Goal: Communication & Community: Answer question/provide support

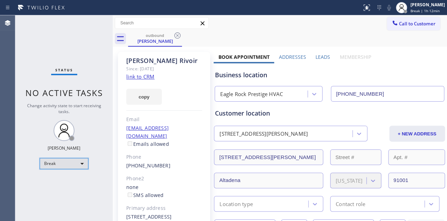
click at [61, 166] on div "Break" at bounding box center [64, 163] width 49 height 11
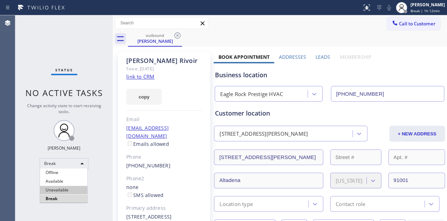
click at [56, 192] on li "Unavailable" at bounding box center [63, 190] width 47 height 8
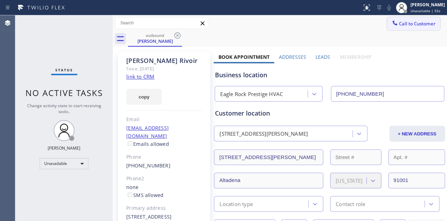
click at [414, 22] on span "Call to Customer" at bounding box center [417, 24] width 37 height 6
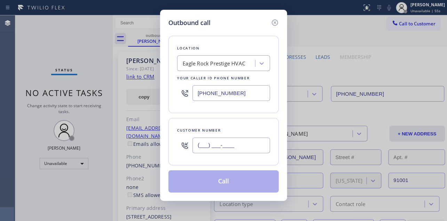
click at [228, 138] on input "(___) ___-____" at bounding box center [231, 145] width 78 height 16
paste input "936) 334-4367"
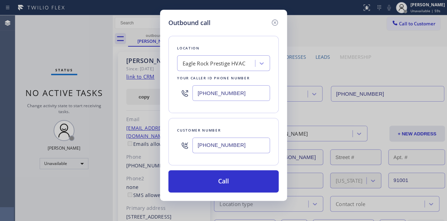
type input "[PHONE_NUMBER]"
drag, startPoint x: 184, startPoint y: 93, endPoint x: 81, endPoint y: 93, distance: 102.9
click at [81, 93] on div "Outbound call Location [GEOGRAPHIC_DATA] Prestige HVAC Your caller id phone num…" at bounding box center [223, 110] width 447 height 221
paste input "617) 219-9255"
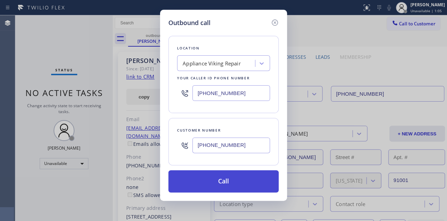
type input "[PHONE_NUMBER]"
click at [240, 177] on button "Call" at bounding box center [223, 181] width 110 height 22
click at [211, 181] on button "Call" at bounding box center [223, 181] width 110 height 22
click at [236, 187] on button "Call" at bounding box center [223, 181] width 110 height 22
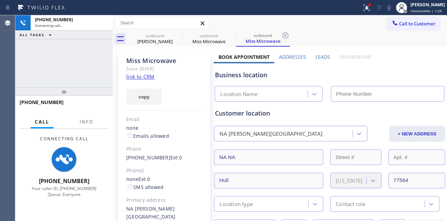
type input "[PHONE_NUMBER]"
click at [354, 76] on div "Business location" at bounding box center [329, 74] width 228 height 9
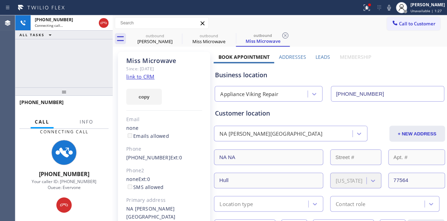
click at [137, 75] on link "link to CRM" at bounding box center [140, 76] width 28 height 7
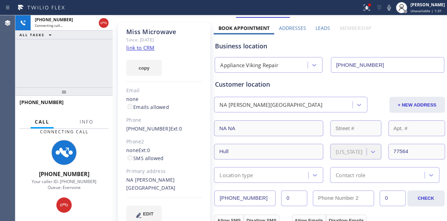
scroll to position [31, 0]
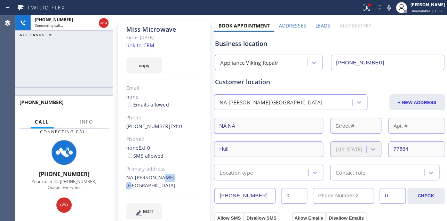
drag, startPoint x: 169, startPoint y: 177, endPoint x: 155, endPoint y: 176, distance: 14.3
click at [155, 176] on div "NA [PERSON_NAME][GEOGRAPHIC_DATA]" at bounding box center [164, 182] width 76 height 16
copy div "77564"
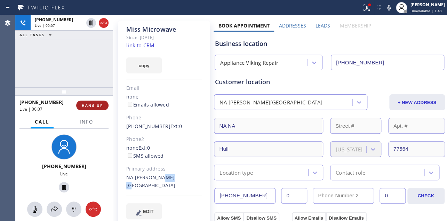
click at [89, 102] on button "HANG UP" at bounding box center [92, 106] width 32 height 10
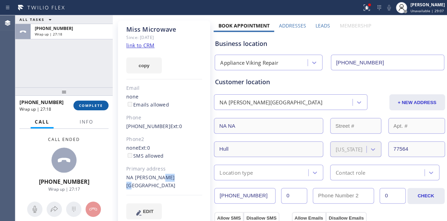
click at [97, 101] on button "COMPLETE" at bounding box center [90, 106] width 35 height 10
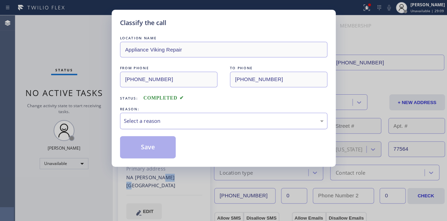
click at [179, 118] on div "Select a reason" at bounding box center [224, 121] width 200 height 8
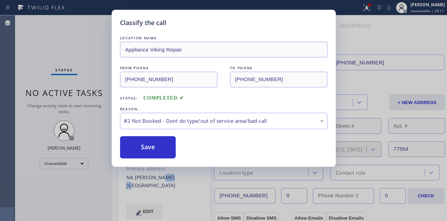
drag, startPoint x: 151, startPoint y: 147, endPoint x: 241, endPoint y: 133, distance: 91.8
click at [243, 137] on div "Save" at bounding box center [223, 147] width 207 height 22
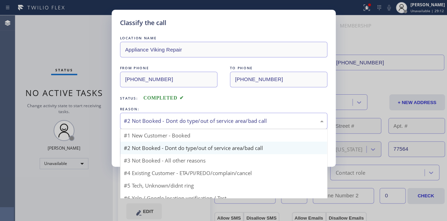
click at [232, 118] on div "#2 Not Booked - Dont do type/out of service area/bad call" at bounding box center [224, 121] width 200 height 8
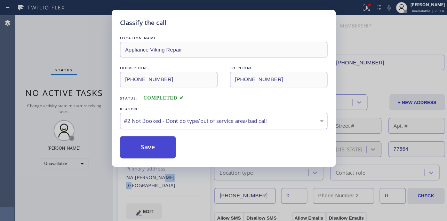
click at [149, 143] on button "Save" at bounding box center [148, 147] width 56 height 22
click at [148, 146] on button "Save" at bounding box center [148, 147] width 56 height 22
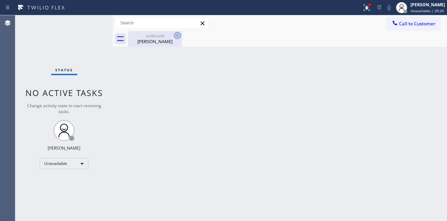
click at [177, 35] on icon at bounding box center [177, 35] width 8 height 8
click at [175, 35] on icon at bounding box center [177, 35] width 8 height 8
click at [177, 35] on icon at bounding box center [177, 35] width 8 height 8
click at [408, 24] on span "Call to Customer" at bounding box center [417, 24] width 37 height 6
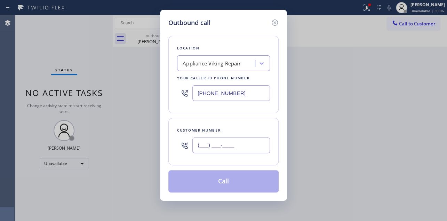
click at [200, 146] on input "(___) ___-____" at bounding box center [231, 145] width 78 height 16
paste input "310) 435-1043"
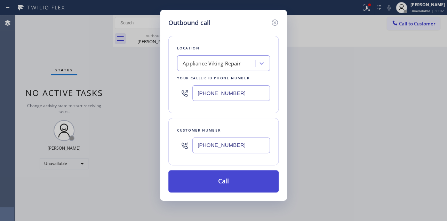
type input "[PHONE_NUMBER]"
click at [221, 182] on button "Call" at bounding box center [223, 181] width 110 height 22
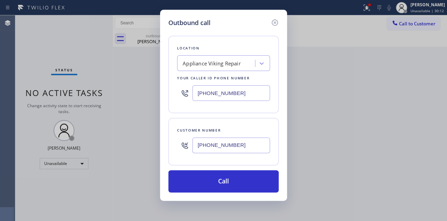
click at [368, 149] on div "Outbound call Location Appliance Viking Repair Your caller id phone number [PHO…" at bounding box center [223, 110] width 447 height 221
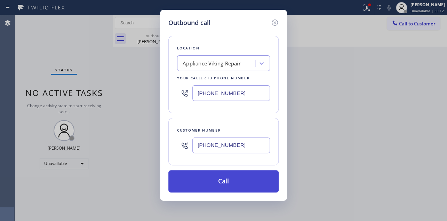
click at [222, 186] on button "Call" at bounding box center [223, 181] width 110 height 22
click at [214, 177] on button "Call" at bounding box center [223, 181] width 110 height 22
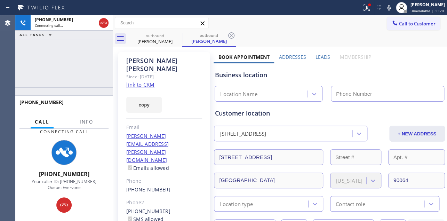
click at [321, 56] on label "Leads" at bounding box center [322, 57] width 15 height 7
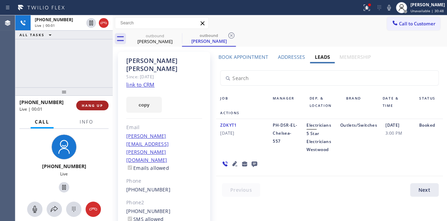
click at [94, 104] on span "HANG UP" at bounding box center [92, 105] width 21 height 5
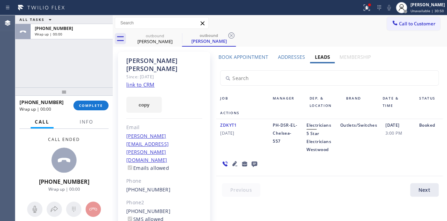
click at [252, 162] on icon at bounding box center [254, 164] width 6 height 6
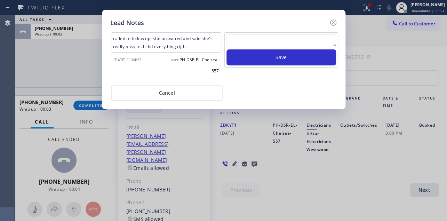
click at [268, 38] on textarea at bounding box center [281, 40] width 110 height 13
paste textarea "Routed to Voice mail// If CX will call back please transfer to me- Love:*"
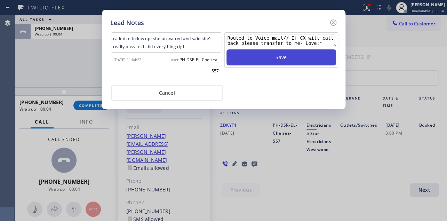
type textarea "Routed to Voice mail// If CX will call back please transfer to me- Love:*"
click at [270, 56] on button "Save" at bounding box center [281, 57] width 110 height 16
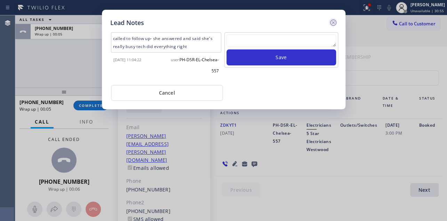
click at [334, 21] on icon at bounding box center [333, 22] width 6 height 6
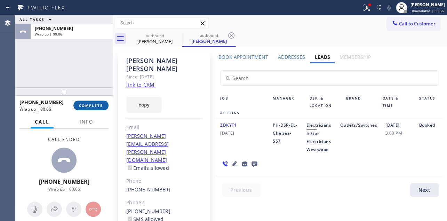
click at [90, 101] on button "COMPLETE" at bounding box center [90, 106] width 35 height 10
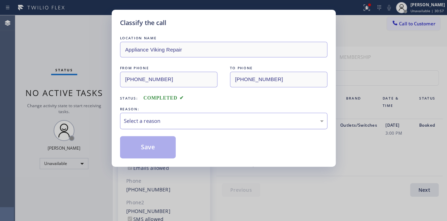
click at [143, 120] on div "Select a reason" at bounding box center [224, 121] width 200 height 8
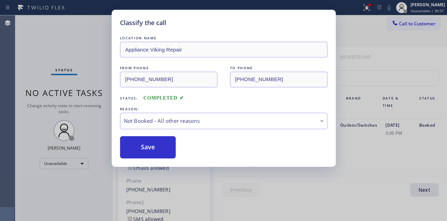
click at [143, 145] on button "Save" at bounding box center [148, 147] width 56 height 22
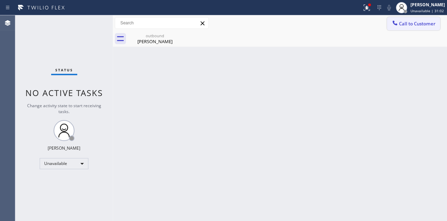
click at [407, 26] on span "Call to Customer" at bounding box center [417, 24] width 37 height 6
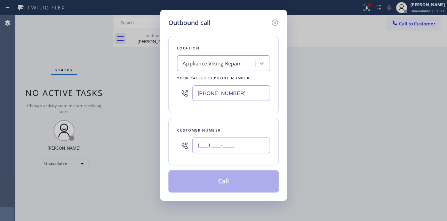
click at [204, 146] on input "(___) ___-____" at bounding box center [231, 145] width 78 height 16
paste input "617) 990-2480"
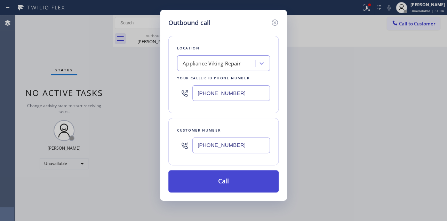
type input "[PHONE_NUMBER]"
click at [216, 180] on button "Call" at bounding box center [223, 181] width 110 height 22
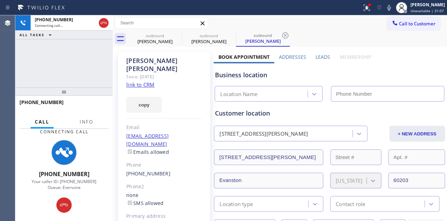
click at [317, 56] on label "Leads" at bounding box center [322, 57] width 15 height 7
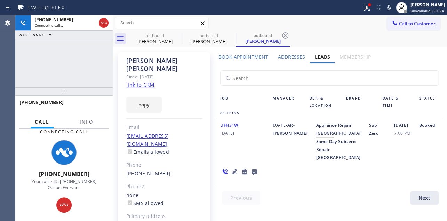
click at [232, 161] on div "UFH31W [DATE]" at bounding box center [242, 141] width 53 height 40
drag, startPoint x: 382, startPoint y: 183, endPoint x: 379, endPoint y: 171, distance: 12.4
click at [382, 183] on div "UFH31W [DATE] UA-TL-AR-[PERSON_NAME] Appliance Repair High End Same Day Subzero…" at bounding box center [329, 151] width 226 height 65
click at [253, 175] on icon at bounding box center [254, 172] width 6 height 6
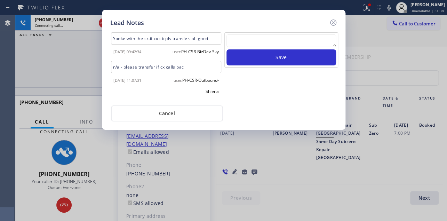
click at [281, 37] on textarea at bounding box center [281, 40] width 110 height 13
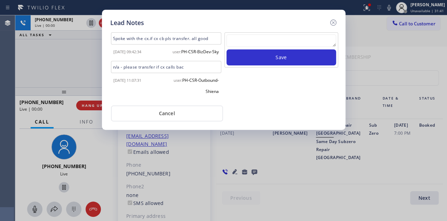
paste textarea "Routed to Voice mail// If CX will call back please transfer to me- Love:*"
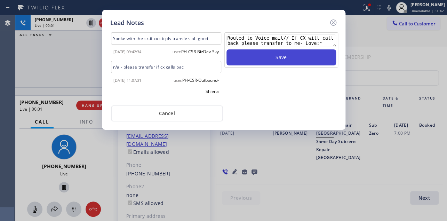
type textarea "Routed to Voice mail// If CX will call back please transfer to me- Love:*"
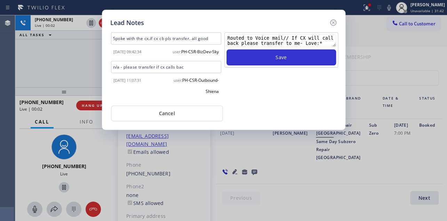
drag, startPoint x: 287, startPoint y: 55, endPoint x: 330, endPoint y: 31, distance: 49.2
click at [287, 55] on button "Save" at bounding box center [281, 57] width 110 height 16
click at [331, 23] on icon at bounding box center [333, 22] width 8 height 8
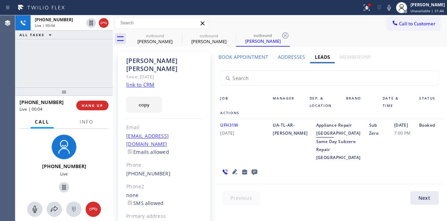
click at [251, 175] on icon at bounding box center [254, 172] width 6 height 6
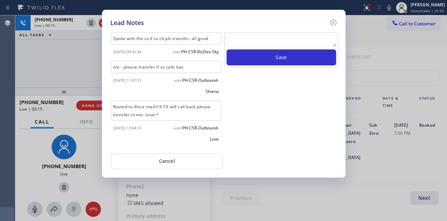
click at [344, 151] on div "Lead Notes Spoke with the cx.if cx cb pls transfer. all good [DATE] 09:42:34 us…" at bounding box center [223, 94] width 243 height 168
click at [332, 23] on icon at bounding box center [333, 22] width 8 height 8
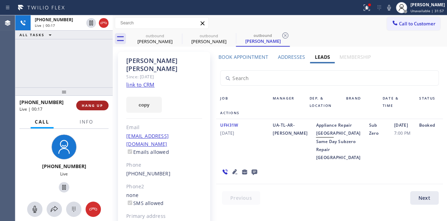
click at [96, 101] on button "HANG UP" at bounding box center [92, 106] width 32 height 10
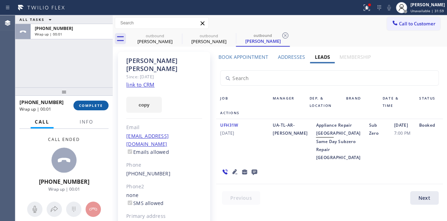
click at [95, 104] on span "COMPLETE" at bounding box center [91, 105] width 24 height 5
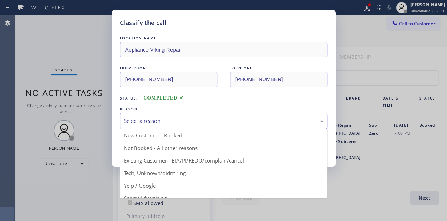
click at [177, 121] on div "Select a reason" at bounding box center [224, 121] width 200 height 8
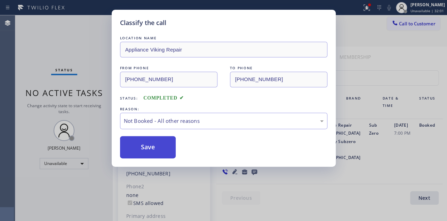
click at [155, 145] on button "Save" at bounding box center [148, 147] width 56 height 22
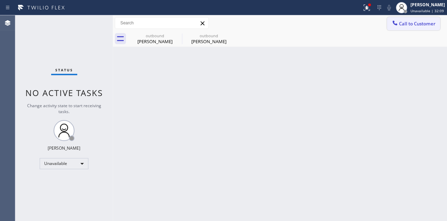
click at [415, 24] on span "Call to Customer" at bounding box center [417, 24] width 37 height 6
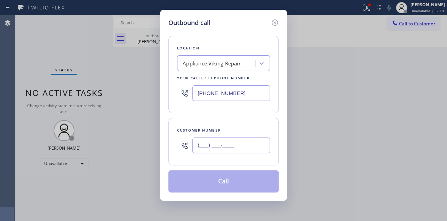
click at [233, 146] on input "(___) ___-____" at bounding box center [231, 145] width 78 height 16
paste input "808) 341-6914"
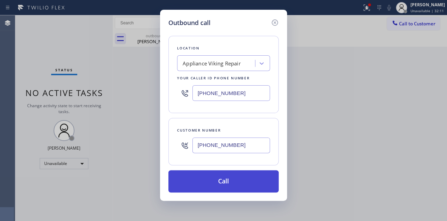
type input "[PHONE_NUMBER]"
click at [236, 185] on button "Call" at bounding box center [223, 181] width 110 height 22
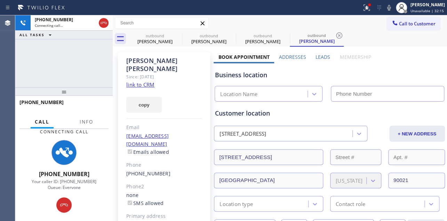
type input "[PHONE_NUMBER]"
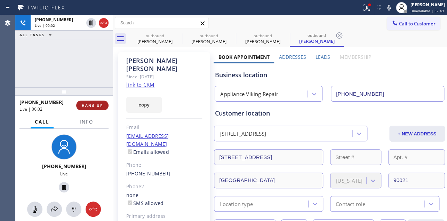
click at [91, 104] on span "HANG UP" at bounding box center [92, 105] width 21 height 5
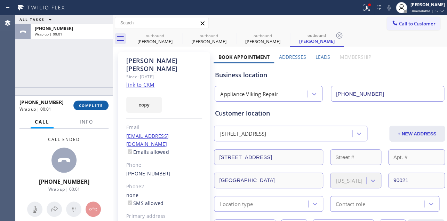
click at [90, 105] on span "COMPLETE" at bounding box center [91, 105] width 24 height 5
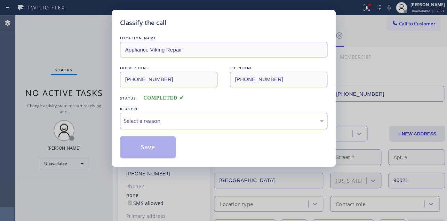
click at [166, 125] on div "Select a reason" at bounding box center [223, 121] width 207 height 16
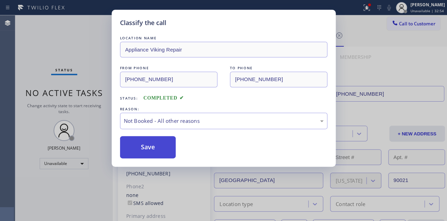
click at [144, 146] on button "Save" at bounding box center [148, 147] width 56 height 22
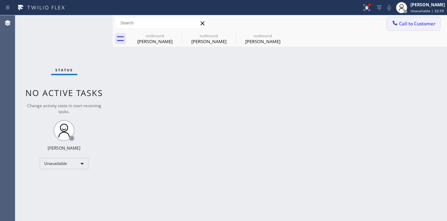
click at [419, 27] on button "Call to Customer" at bounding box center [413, 23] width 53 height 13
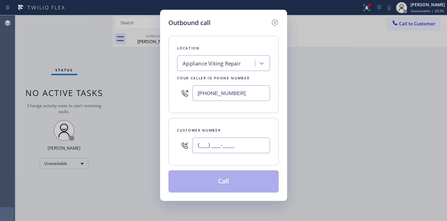
click at [195, 143] on input "(___) ___-____" at bounding box center [231, 145] width 78 height 16
paste input "714) 679-7023"
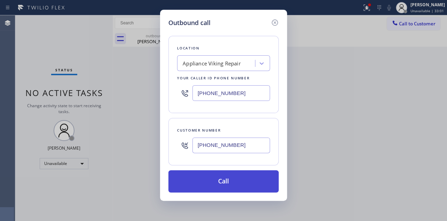
type input "[PHONE_NUMBER]"
click at [219, 189] on button "Call" at bounding box center [223, 181] width 110 height 22
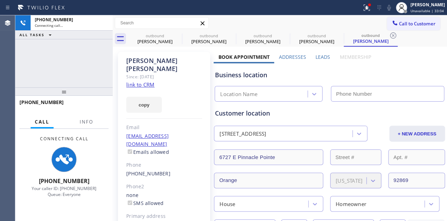
click at [325, 57] on label "Leads" at bounding box center [322, 57] width 15 height 7
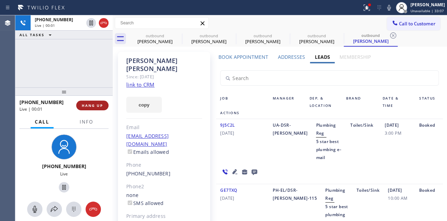
click at [80, 104] on button "HANG UP" at bounding box center [92, 106] width 32 height 10
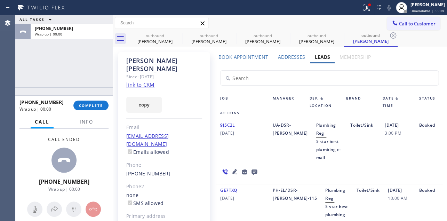
click at [251, 171] on icon at bounding box center [254, 172] width 6 height 6
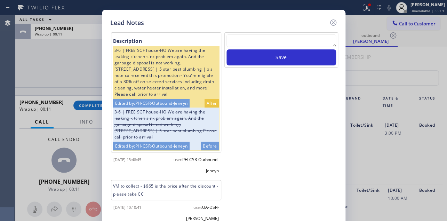
click at [270, 42] on textarea at bounding box center [281, 40] width 110 height 13
paste textarea "Routed to Voice mail// If CX will call back please transfer to me- Love:*"
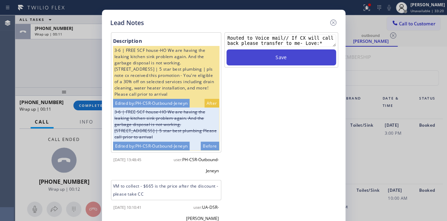
type textarea "Routed to Voice mail// If CX will call back please transfer to me- Love:*"
click at [276, 54] on button "Save" at bounding box center [281, 57] width 110 height 16
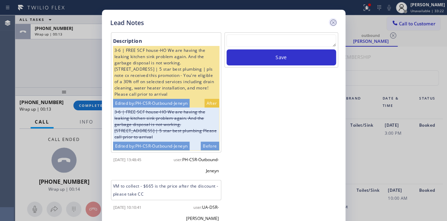
click at [332, 21] on icon at bounding box center [333, 22] width 6 height 6
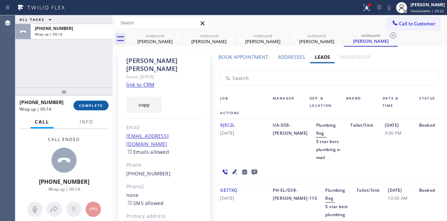
click at [92, 102] on button "COMPLETE" at bounding box center [90, 106] width 35 height 10
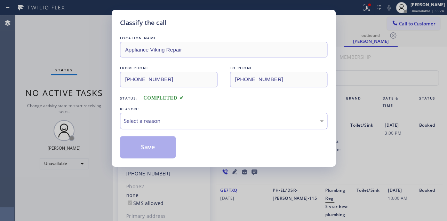
click at [91, 105] on div "Classify the call LOCATION NAME Appliance Viking Repair FROM PHONE [PHONE_NUMBE…" at bounding box center [223, 110] width 447 height 221
click at [195, 122] on div "Select a reason" at bounding box center [224, 121] width 200 height 8
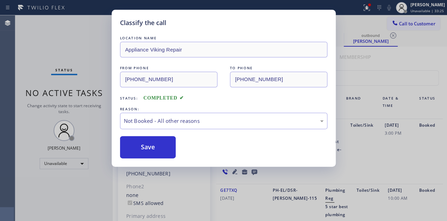
click at [143, 147] on button "Save" at bounding box center [148, 147] width 56 height 22
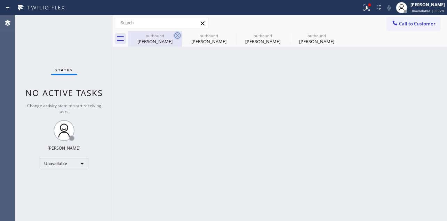
click at [177, 35] on icon at bounding box center [177, 35] width 6 height 6
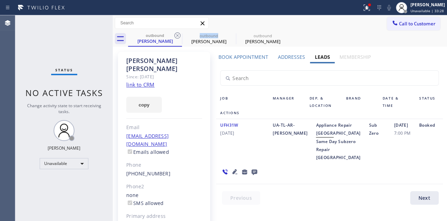
click at [177, 35] on icon at bounding box center [177, 35] width 6 height 6
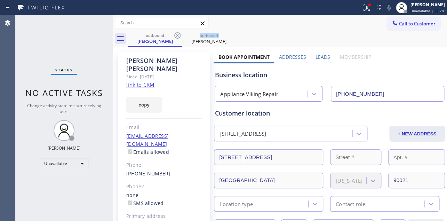
click at [177, 35] on icon at bounding box center [177, 35] width 6 height 6
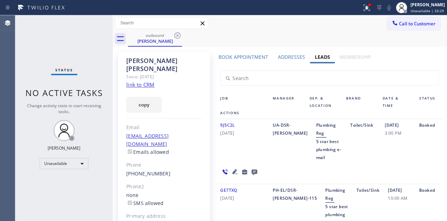
click at [177, 35] on icon at bounding box center [177, 35] width 6 height 6
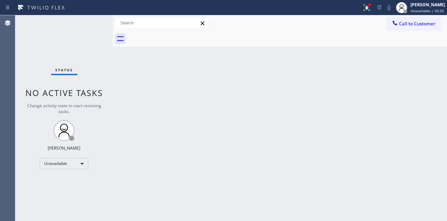
drag, startPoint x: 426, startPoint y: 22, endPoint x: 177, endPoint y: 72, distance: 254.5
click at [426, 22] on span "Call to Customer" at bounding box center [417, 24] width 37 height 6
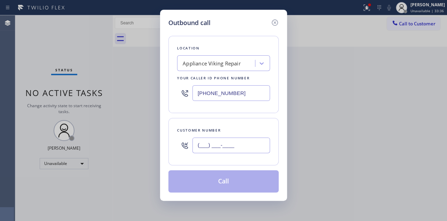
click at [217, 148] on input "(___) ___-____" at bounding box center [231, 145] width 78 height 16
paste input "949) 524-0345"
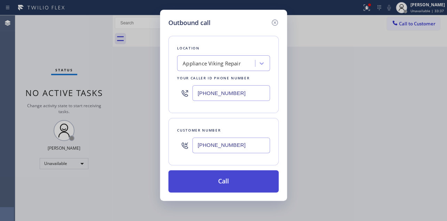
type input "[PHONE_NUMBER]"
click at [226, 185] on button "Call" at bounding box center [223, 181] width 110 height 22
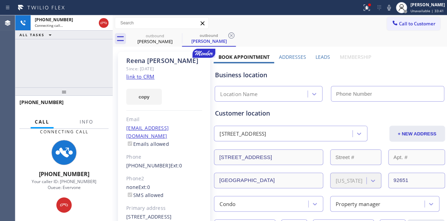
type input "[PHONE_NUMBER]"
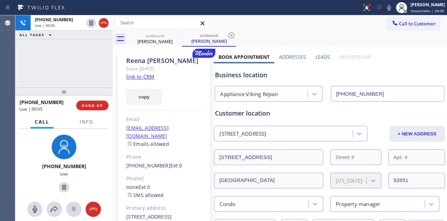
click at [322, 56] on label "Leads" at bounding box center [322, 57] width 15 height 7
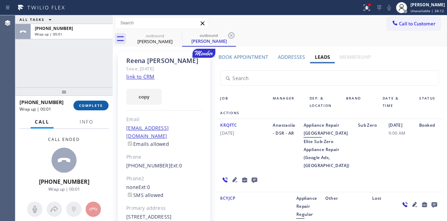
click at [88, 107] on span "COMPLETE" at bounding box center [91, 105] width 24 height 5
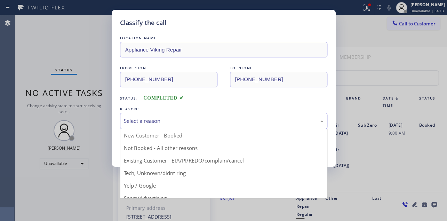
click at [188, 122] on div "Select a reason" at bounding box center [224, 121] width 200 height 8
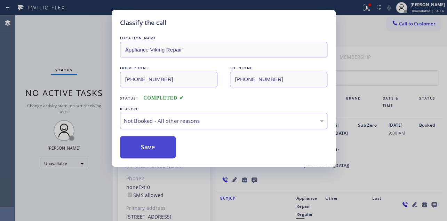
click at [152, 149] on button "Save" at bounding box center [148, 147] width 56 height 22
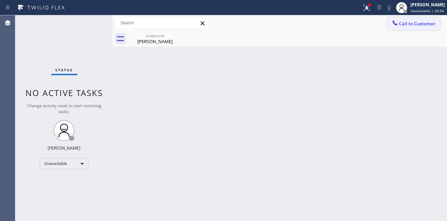
click at [415, 25] on span "Call to Customer" at bounding box center [417, 24] width 37 height 6
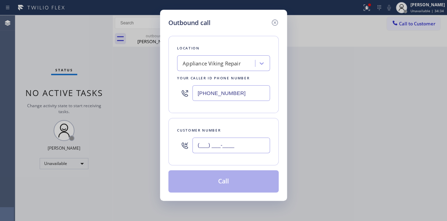
click at [219, 148] on input "(___) ___-____" at bounding box center [231, 145] width 78 height 16
paste input "480) 459-0415"
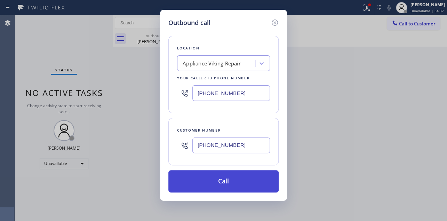
type input "[PHONE_NUMBER]"
click at [221, 183] on button "Call" at bounding box center [223, 181] width 110 height 22
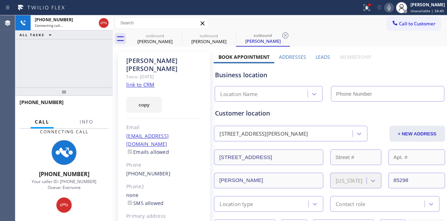
click at [385, 5] on icon at bounding box center [389, 7] width 8 height 8
type input "[PHONE_NUMBER]"
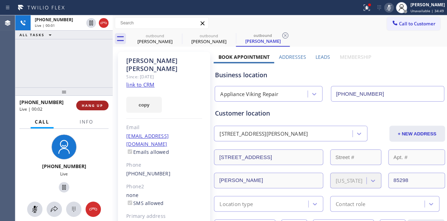
click at [101, 105] on span "HANG UP" at bounding box center [92, 105] width 21 height 5
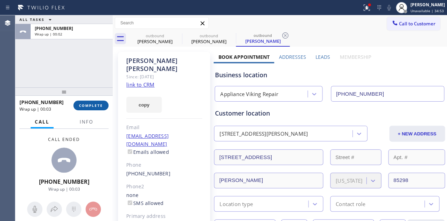
click at [87, 107] on span "COMPLETE" at bounding box center [91, 105] width 24 height 5
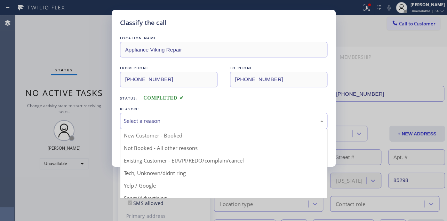
click at [163, 117] on div "Select a reason" at bounding box center [224, 121] width 200 height 8
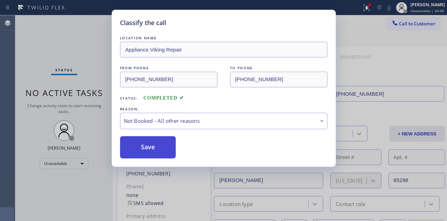
click at [154, 148] on button "Save" at bounding box center [148, 147] width 56 height 22
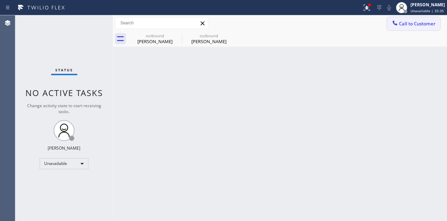
click at [400, 26] on span "Call to Customer" at bounding box center [417, 24] width 37 height 6
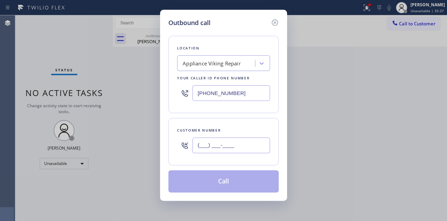
click at [218, 148] on input "(___) ___-____" at bounding box center [231, 145] width 78 height 16
paste input "412) 576-1290"
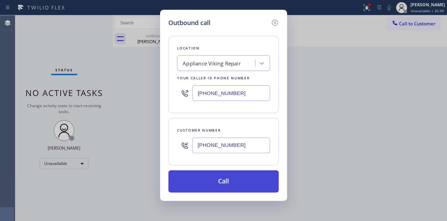
type input "[PHONE_NUMBER]"
click at [221, 182] on button "Call" at bounding box center [223, 181] width 110 height 22
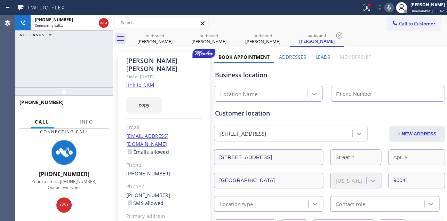
click at [387, 8] on icon at bounding box center [388, 8] width 3 height 6
type input "[PHONE_NUMBER]"
click at [382, 72] on div "Business location" at bounding box center [329, 74] width 228 height 9
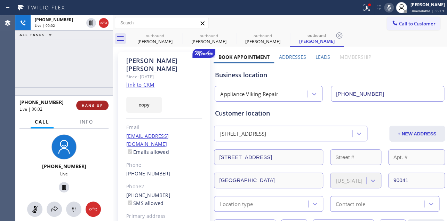
click at [94, 108] on button "HANG UP" at bounding box center [92, 106] width 32 height 10
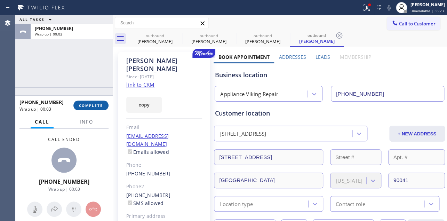
click at [85, 106] on span "COMPLETE" at bounding box center [91, 105] width 24 height 5
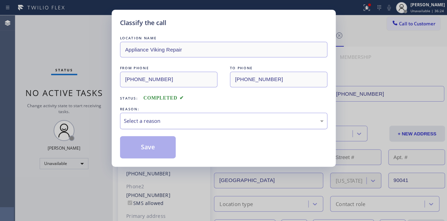
click at [177, 121] on div "Select a reason" at bounding box center [224, 121] width 200 height 8
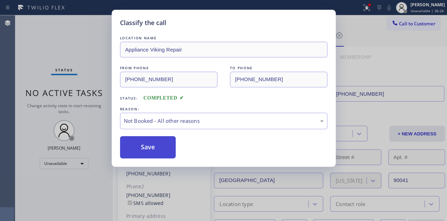
click at [155, 144] on button "Save" at bounding box center [148, 147] width 56 height 22
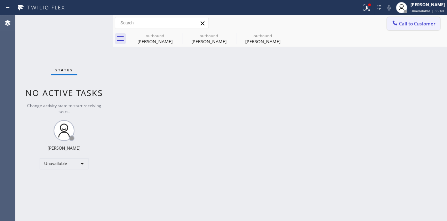
click at [407, 20] on button "Call to Customer" at bounding box center [413, 23] width 53 height 13
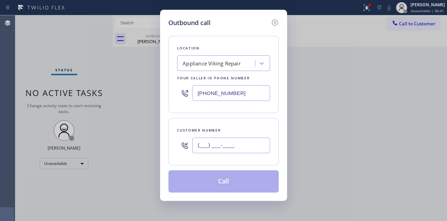
click at [218, 146] on input "(___) ___-____" at bounding box center [231, 145] width 78 height 16
paste input "562) 243-9202"
type input "[PHONE_NUMBER]"
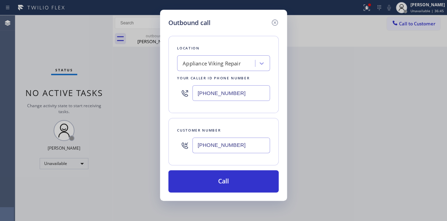
click at [230, 24] on div "Outbound call" at bounding box center [223, 22] width 110 height 9
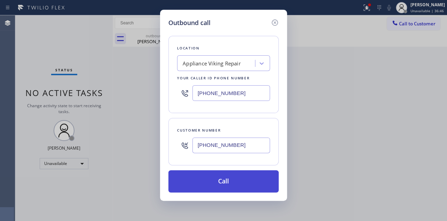
click at [219, 181] on button "Call" at bounding box center [223, 181] width 110 height 22
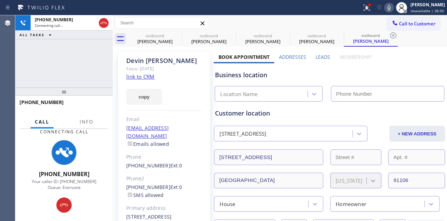
type input "[PHONE_NUMBER]"
click at [372, 76] on div "Business location" at bounding box center [329, 74] width 228 height 9
click at [322, 58] on label "Leads" at bounding box center [322, 57] width 15 height 7
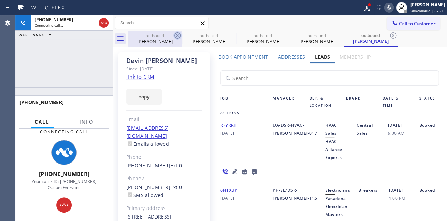
click at [177, 34] on icon at bounding box center [177, 35] width 8 height 8
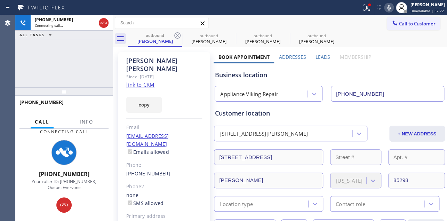
click at [177, 34] on icon at bounding box center [177, 35] width 8 height 8
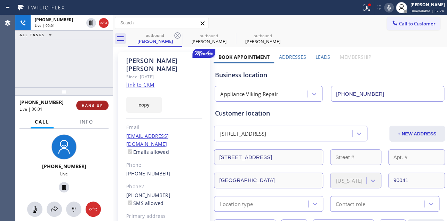
click at [95, 106] on span "HANG UP" at bounding box center [92, 105] width 21 height 5
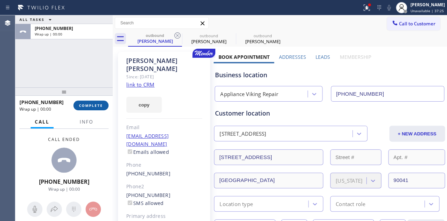
click at [91, 105] on span "COMPLETE" at bounding box center [91, 105] width 24 height 5
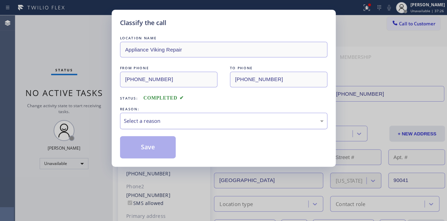
click at [193, 118] on div "Select a reason" at bounding box center [224, 121] width 200 height 8
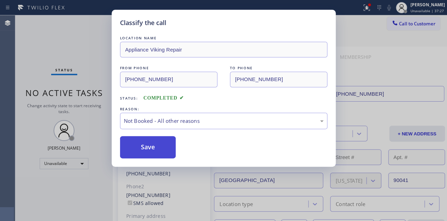
click at [142, 146] on button "Save" at bounding box center [148, 147] width 56 height 22
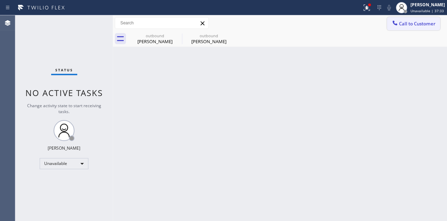
click at [424, 25] on span "Call to Customer" at bounding box center [417, 24] width 37 height 6
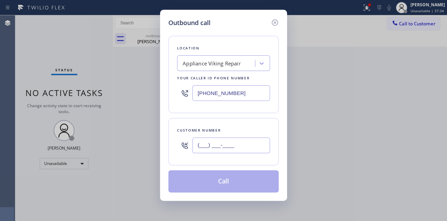
click at [209, 146] on input "(___) ___-____" at bounding box center [231, 145] width 78 height 16
paste input "805) 496-2496"
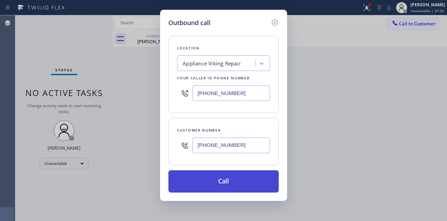
click at [247, 184] on button "Call" at bounding box center [223, 181] width 110 height 22
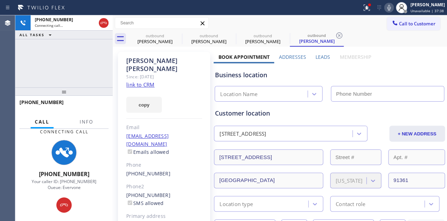
click at [320, 56] on label "Leads" at bounding box center [322, 57] width 15 height 7
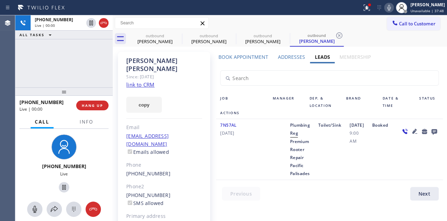
click at [345, 163] on div "Toilet/Sink" at bounding box center [329, 149] width 31 height 56
click at [396, 177] on div "Booked" at bounding box center [382, 149] width 28 height 56
click at [354, 180] on div "7N57AL [DATE] Plumbing Reg Premium Rooter Repair Pacific Palisades Toilet/Sink …" at bounding box center [329, 149] width 226 height 61
click at [86, 103] on span "HANG UP" at bounding box center [92, 105] width 21 height 5
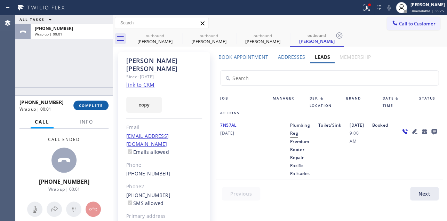
click at [94, 106] on span "COMPLETE" at bounding box center [91, 105] width 24 height 5
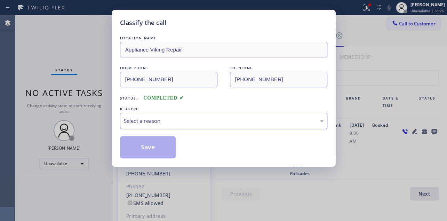
click at [168, 114] on div "Select a reason" at bounding box center [223, 121] width 207 height 16
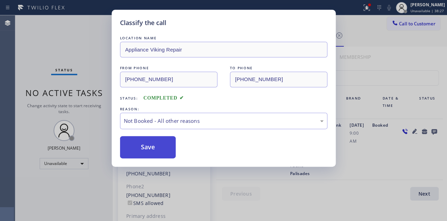
click at [154, 148] on button "Save" at bounding box center [148, 147] width 56 height 22
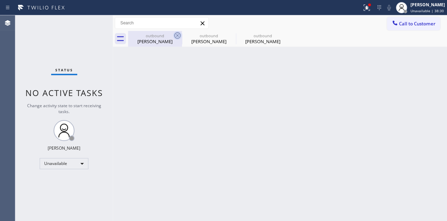
click at [178, 35] on icon at bounding box center [177, 35] width 8 height 8
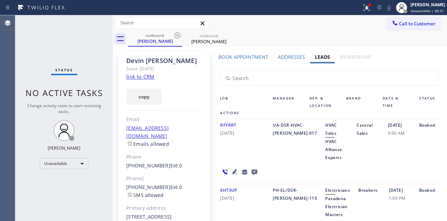
click at [178, 35] on icon at bounding box center [177, 35] width 8 height 8
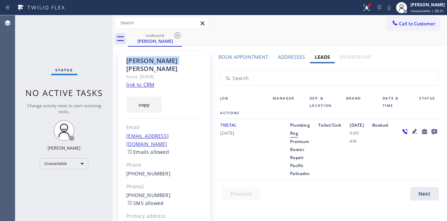
click at [178, 35] on icon at bounding box center [177, 35] width 8 height 8
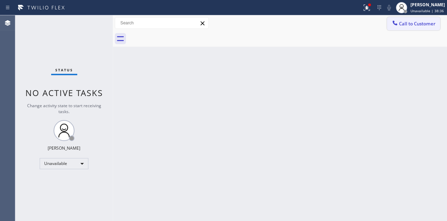
click at [399, 24] on span "Call to Customer" at bounding box center [417, 24] width 37 height 6
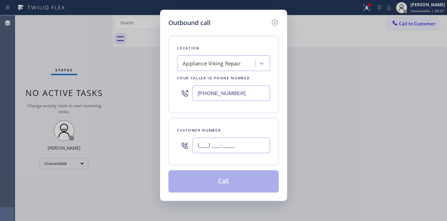
click at [215, 146] on input "(___) ___-____" at bounding box center [231, 145] width 78 height 16
paste input "786) 306-6222"
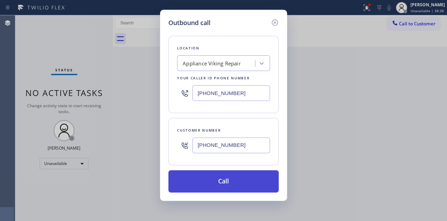
click at [224, 181] on button "Call" at bounding box center [223, 181] width 110 height 22
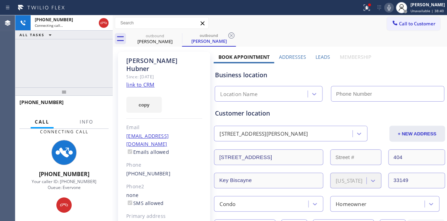
drag, startPoint x: 371, startPoint y: 69, endPoint x: 334, endPoint y: 69, distance: 36.9
click at [371, 69] on div "Business location Location Name" at bounding box center [329, 82] width 231 height 38
click at [315, 56] on label "Leads" at bounding box center [322, 57] width 15 height 7
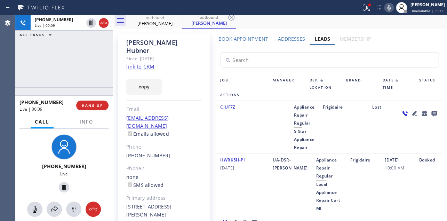
scroll to position [31, 0]
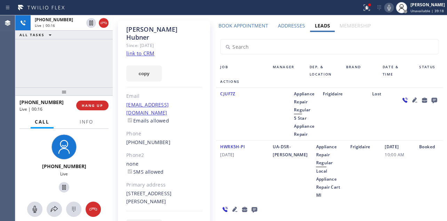
click at [232, 210] on icon at bounding box center [234, 209] width 5 height 5
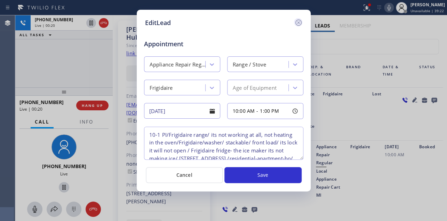
click at [298, 23] on icon at bounding box center [298, 22] width 8 height 8
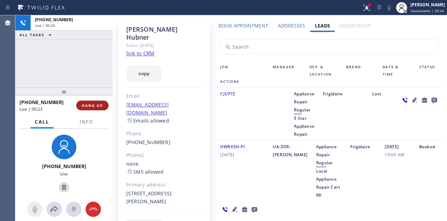
drag, startPoint x: 87, startPoint y: 105, endPoint x: 83, endPoint y: 104, distance: 4.2
click at [87, 105] on span "HANG UP" at bounding box center [92, 105] width 21 height 5
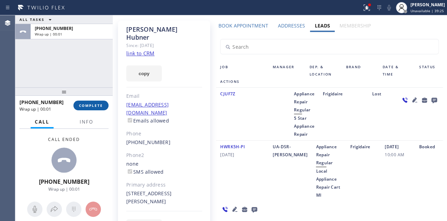
click at [91, 107] on span "COMPLETE" at bounding box center [91, 105] width 24 height 5
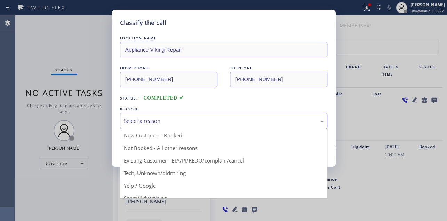
click at [205, 123] on div "Select a reason" at bounding box center [224, 121] width 200 height 8
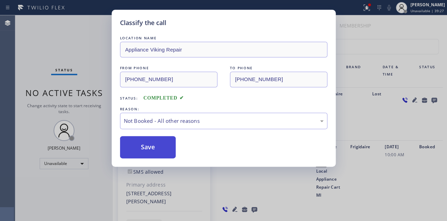
click at [137, 149] on button "Save" at bounding box center [148, 147] width 56 height 22
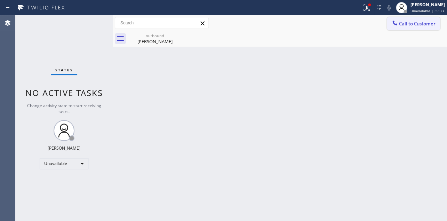
click at [391, 29] on button "Call to Customer" at bounding box center [413, 23] width 53 height 13
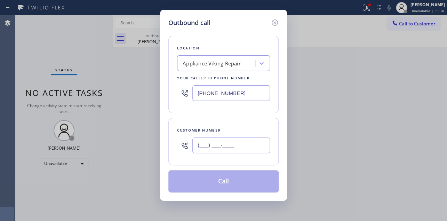
click at [226, 139] on input "(___) ___-____" at bounding box center [231, 145] width 78 height 16
paste input "614) 214-3636"
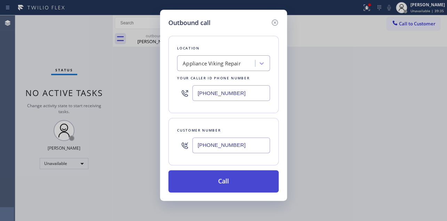
type input "[PHONE_NUMBER]"
drag, startPoint x: 215, startPoint y: 181, endPoint x: 219, endPoint y: 174, distance: 7.8
click at [215, 181] on button "Call" at bounding box center [223, 181] width 110 height 22
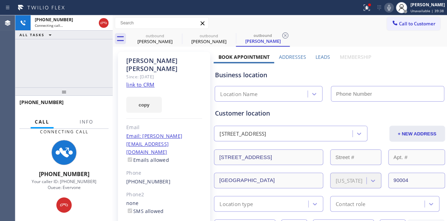
click at [321, 58] on label "Leads" at bounding box center [322, 57] width 15 height 7
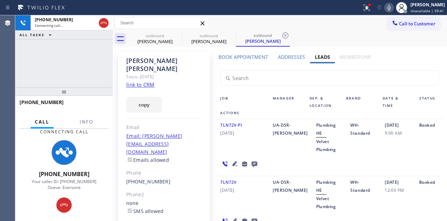
click at [233, 159] on icon at bounding box center [235, 163] width 8 height 8
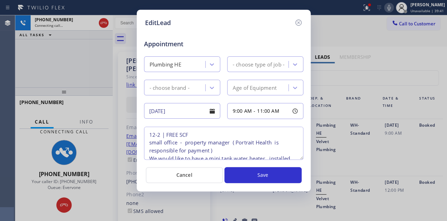
type textarea "12-2 | FREE SCF small office - property manager ( Portrait Health is responsibl…"
click at [298, 23] on icon at bounding box center [298, 22] width 6 height 6
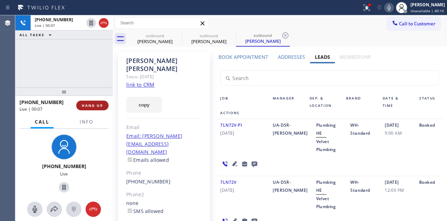
click at [98, 103] on span "HANG UP" at bounding box center [92, 105] width 21 height 5
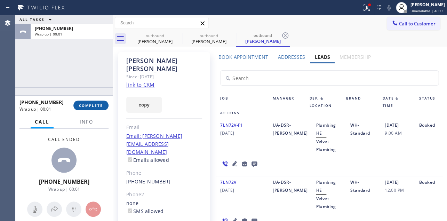
click at [100, 105] on span "COMPLETE" at bounding box center [91, 105] width 24 height 5
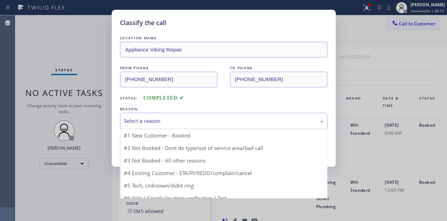
click at [173, 121] on div "Select a reason" at bounding box center [224, 121] width 200 height 8
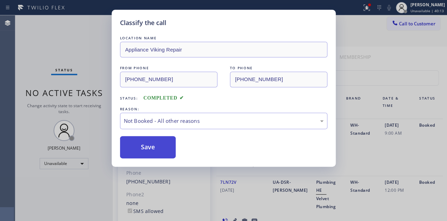
click at [151, 149] on button "Save" at bounding box center [148, 147] width 56 height 22
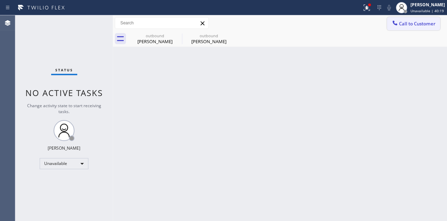
click at [401, 24] on span "Call to Customer" at bounding box center [417, 24] width 37 height 6
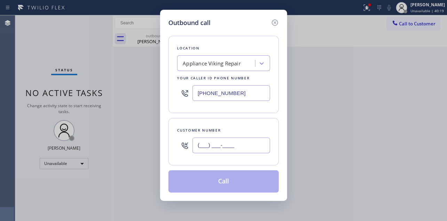
click at [214, 149] on input "(___) ___-____" at bounding box center [231, 145] width 78 height 16
paste input "917) 903-8346"
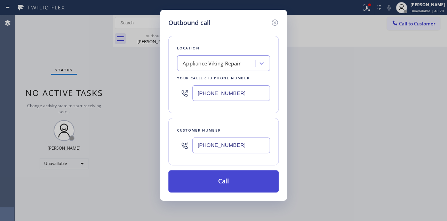
click at [222, 183] on button "Call" at bounding box center [223, 181] width 110 height 22
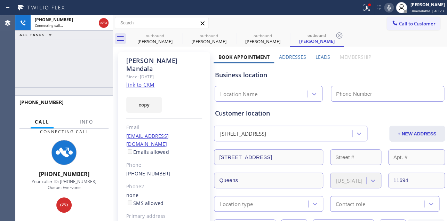
click at [320, 57] on label "Leads" at bounding box center [322, 57] width 15 height 7
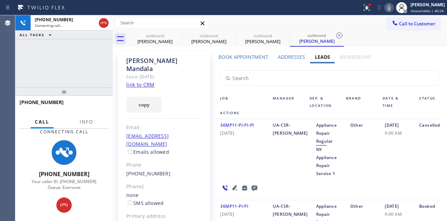
click at [385, 10] on icon at bounding box center [389, 7] width 8 height 8
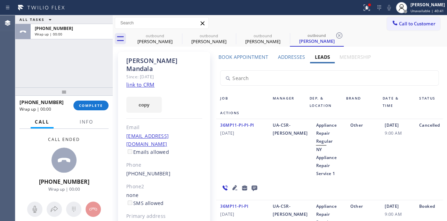
drag, startPoint x: 395, startPoint y: 158, endPoint x: 354, endPoint y: 137, distance: 45.6
click at [394, 158] on div "[DATE] 9:00 AM" at bounding box center [397, 149] width 34 height 56
click at [87, 104] on span "COMPLETE" at bounding box center [91, 105] width 24 height 5
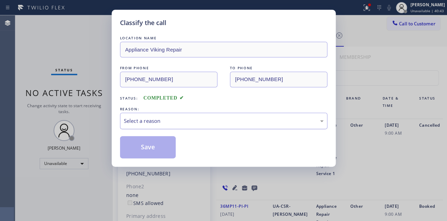
click at [199, 123] on div "Select a reason" at bounding box center [224, 121] width 200 height 8
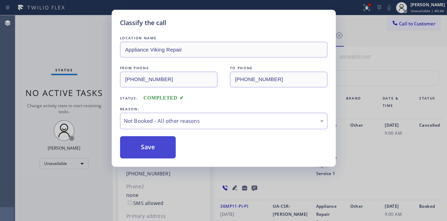
click at [136, 149] on button "Save" at bounding box center [148, 147] width 56 height 22
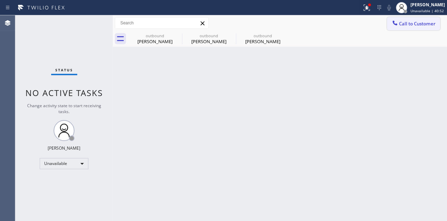
click at [400, 26] on span "Call to Customer" at bounding box center [417, 24] width 37 height 6
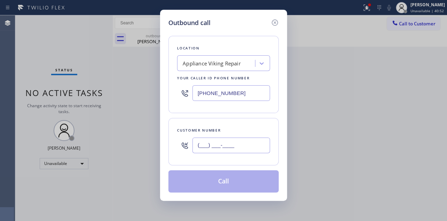
click at [222, 145] on input "(___) ___-____" at bounding box center [231, 145] width 78 height 16
paste input "760) 844-6717"
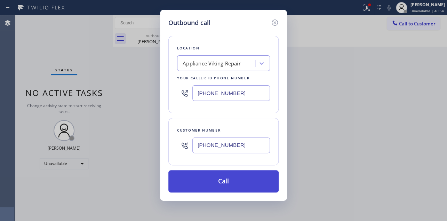
type input "[PHONE_NUMBER]"
click at [222, 183] on button "Call" at bounding box center [223, 181] width 110 height 22
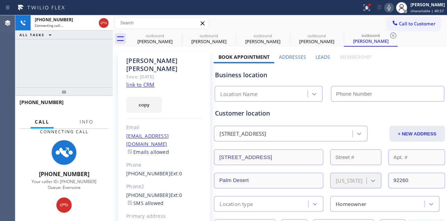
click at [385, 9] on icon at bounding box center [389, 7] width 8 height 8
type input "[PHONE_NUMBER]"
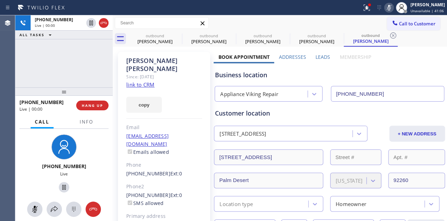
click at [385, 7] on icon at bounding box center [389, 7] width 8 height 8
click at [319, 59] on label "Leads" at bounding box center [322, 57] width 15 height 7
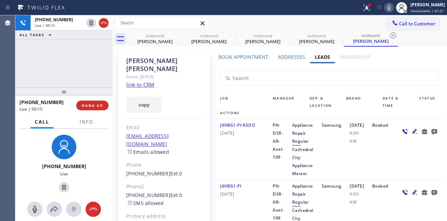
click at [412, 134] on icon at bounding box center [414, 131] width 5 height 5
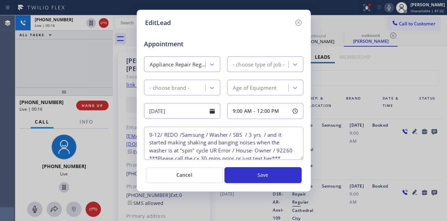
type textarea "9-12/ REDO /Samsung / Washer / SBS / 3 yrs / and it started making shaking and …"
click at [298, 21] on icon at bounding box center [298, 22] width 8 height 8
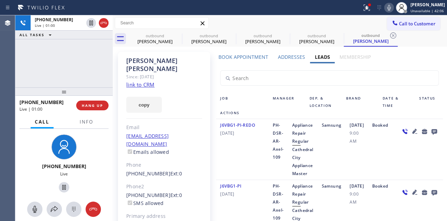
click at [240, 158] on div "J6VBG1-PI-REDO [DATE]" at bounding box center [242, 149] width 53 height 56
click at [87, 107] on span "HANG UP" at bounding box center [92, 105] width 21 height 5
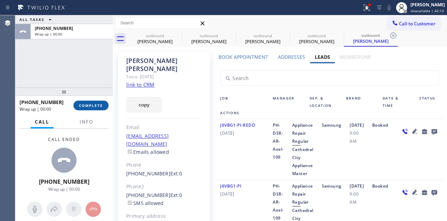
click at [87, 106] on span "COMPLETE" at bounding box center [91, 105] width 24 height 5
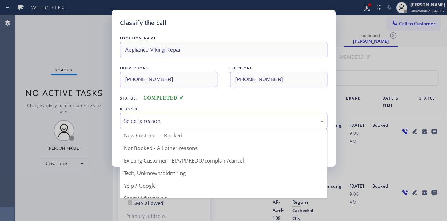
click at [223, 120] on div "Select a reason" at bounding box center [224, 121] width 200 height 8
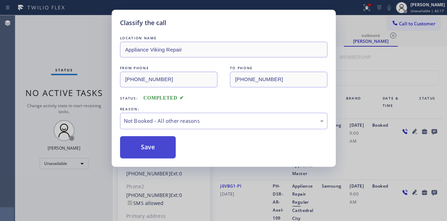
click at [151, 149] on button "Save" at bounding box center [148, 147] width 56 height 22
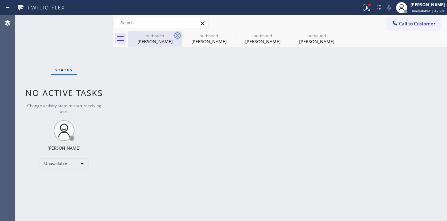
click at [175, 33] on icon at bounding box center [177, 35] width 6 height 6
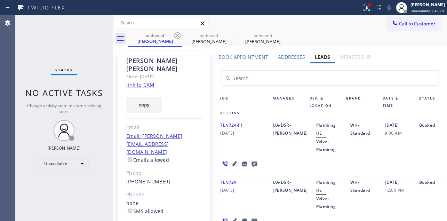
click at [175, 33] on icon at bounding box center [177, 35] width 6 height 6
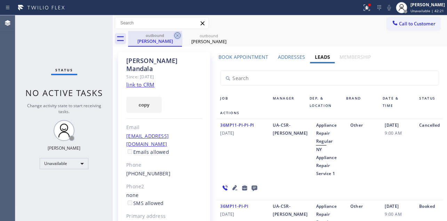
click at [175, 33] on icon at bounding box center [177, 35] width 6 height 6
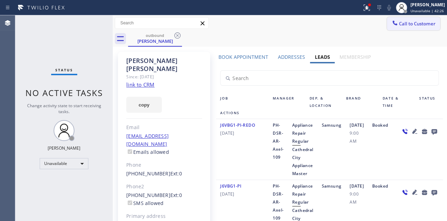
click at [400, 21] on span "Call to Customer" at bounding box center [417, 24] width 37 height 6
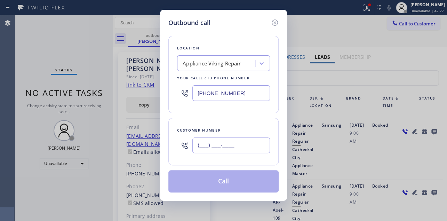
click at [211, 146] on input "(___) ___-____" at bounding box center [231, 145] width 78 height 16
paste input "646) 752-0174"
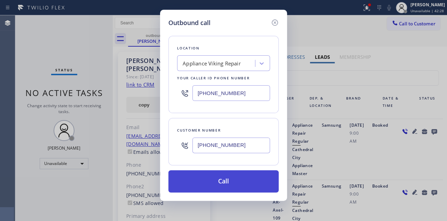
type input "[PHONE_NUMBER]"
click at [230, 176] on button "Call" at bounding box center [223, 181] width 110 height 22
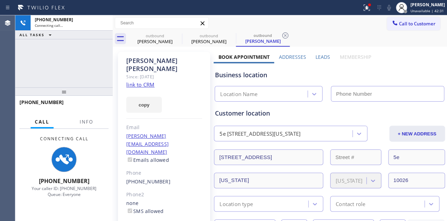
click at [318, 55] on label "Leads" at bounding box center [322, 57] width 15 height 7
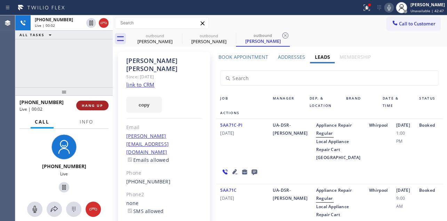
click at [86, 104] on span "HANG UP" at bounding box center [92, 105] width 21 height 5
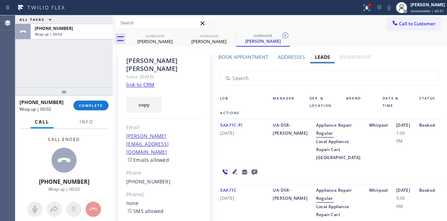
click at [256, 176] on icon at bounding box center [254, 171] width 8 height 9
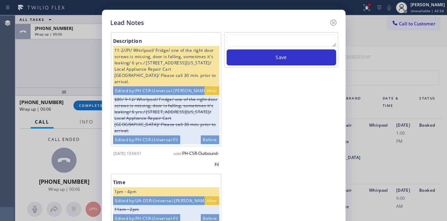
click at [267, 38] on textarea at bounding box center [281, 40] width 110 height 13
paste textarea "Routed to Voice mail// If CX will call back please transfer to me- Love:*"
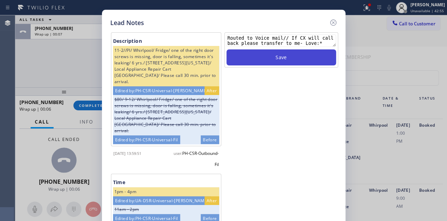
type textarea "Routed to Voice mail// If CX will call back please transfer to me- Love:*"
click at [268, 57] on button "Save" at bounding box center [281, 57] width 110 height 16
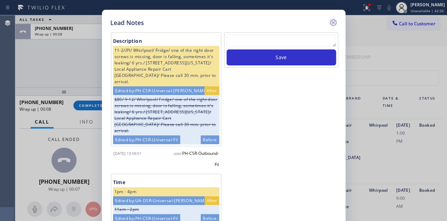
click at [330, 24] on icon at bounding box center [333, 22] width 8 height 8
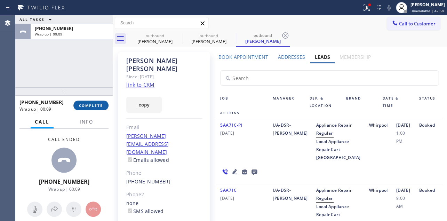
click at [93, 108] on button "COMPLETE" at bounding box center [90, 106] width 35 height 10
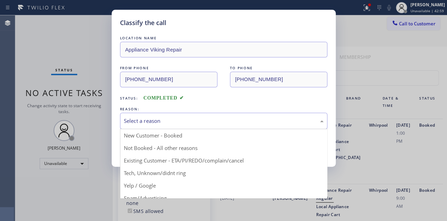
click at [157, 118] on div "Select a reason" at bounding box center [224, 121] width 200 height 8
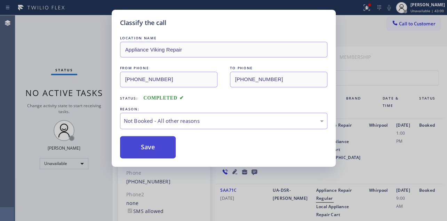
click at [149, 143] on button "Save" at bounding box center [148, 147] width 56 height 22
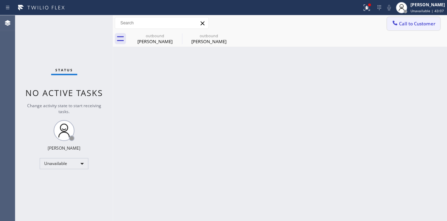
click at [411, 27] on button "Call to Customer" at bounding box center [413, 23] width 53 height 13
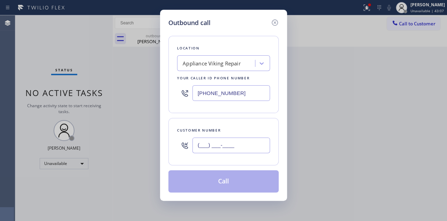
click at [208, 146] on input "(___) ___-____" at bounding box center [231, 145] width 78 height 16
paste input "253) 686-9204"
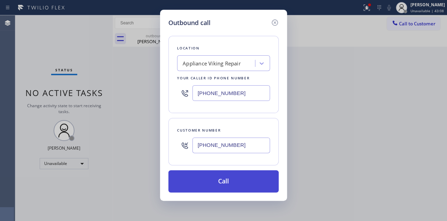
type input "[PHONE_NUMBER]"
click at [228, 180] on button "Call" at bounding box center [223, 181] width 110 height 22
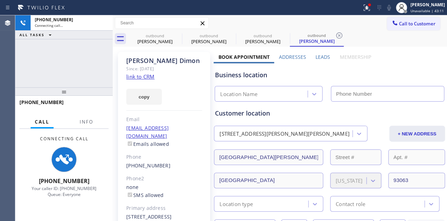
click at [319, 56] on label "Leads" at bounding box center [322, 57] width 15 height 7
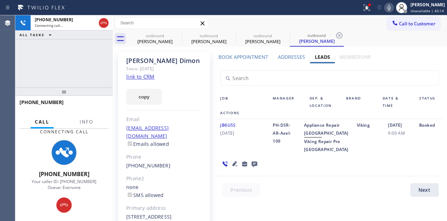
click at [232, 166] on icon at bounding box center [234, 163] width 5 height 5
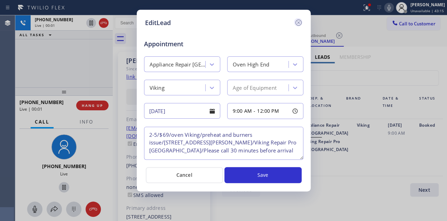
click at [299, 20] on icon at bounding box center [298, 22] width 6 height 6
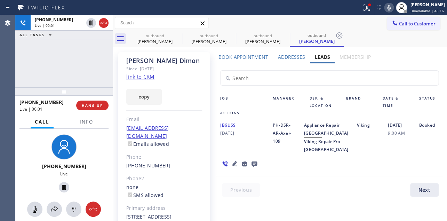
drag, startPoint x: 94, startPoint y: 103, endPoint x: 134, endPoint y: 145, distance: 57.6
click at [94, 104] on span "HANG UP" at bounding box center [92, 105] width 21 height 5
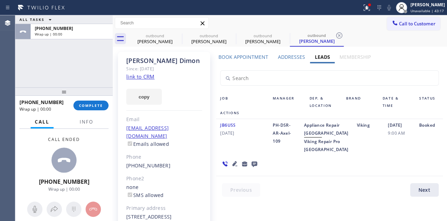
click at [253, 167] on icon at bounding box center [254, 164] width 6 height 6
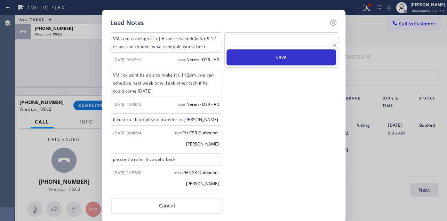
click at [278, 42] on textarea at bounding box center [281, 40] width 110 height 13
paste textarea "Routed to Voice mail// If CX will call back please transfer to me- Love:*"
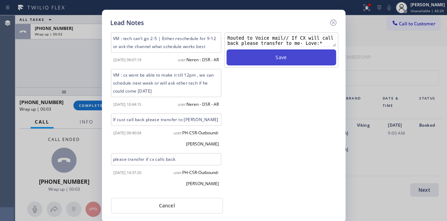
type textarea "Routed to Voice mail// If CX will call back please transfer to me- Love:*"
click at [285, 56] on button "Save" at bounding box center [281, 57] width 110 height 16
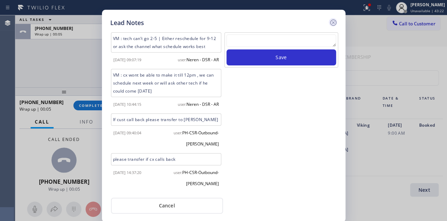
click at [333, 21] on icon at bounding box center [333, 22] width 8 height 8
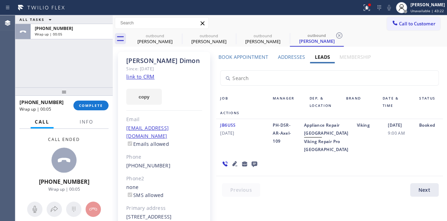
click at [86, 97] on div "[PHONE_NUMBER] Wrap up | 00:05 COMPLETE" at bounding box center [63, 105] width 89 height 18
click at [88, 103] on span "COMPLETE" at bounding box center [91, 105] width 24 height 5
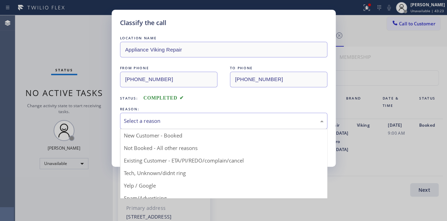
click at [153, 120] on div "Select a reason" at bounding box center [224, 121] width 200 height 8
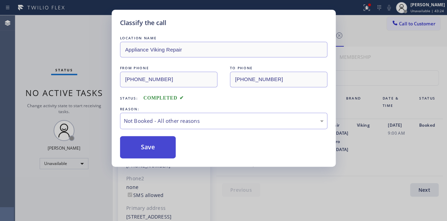
click at [140, 146] on button "Save" at bounding box center [148, 147] width 56 height 22
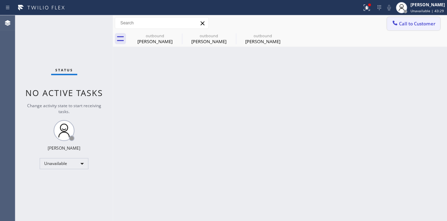
click at [407, 28] on button "Call to Customer" at bounding box center [413, 23] width 53 height 13
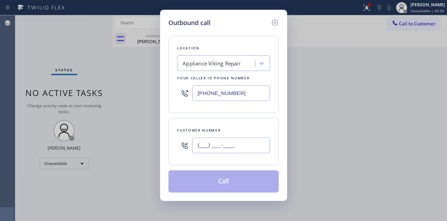
click at [197, 145] on input "(___) ___-____" at bounding box center [231, 145] width 78 height 16
paste input "818) 624-1858"
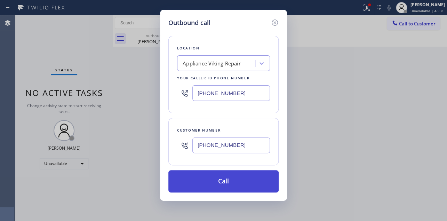
click at [233, 184] on button "Call" at bounding box center [223, 181] width 110 height 22
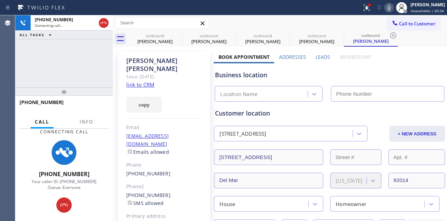
click at [322, 58] on label "Leads" at bounding box center [322, 57] width 15 height 7
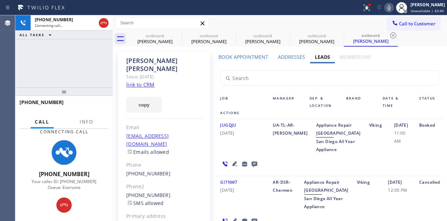
click at [233, 168] on icon at bounding box center [235, 163] width 8 height 8
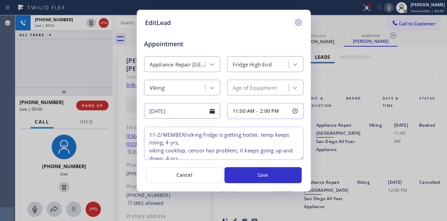
click at [299, 21] on icon at bounding box center [298, 22] width 8 height 8
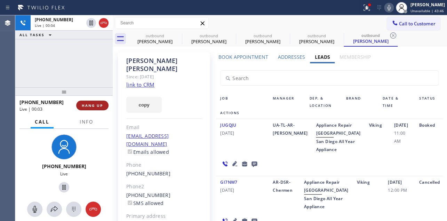
drag, startPoint x: 94, startPoint y: 104, endPoint x: 86, endPoint y: 105, distance: 8.4
click at [94, 104] on span "HANG UP" at bounding box center [92, 105] width 21 height 5
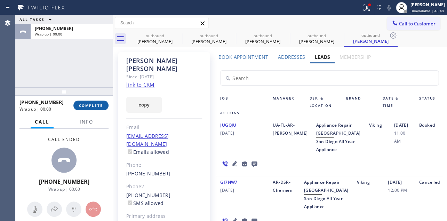
click at [83, 107] on span "COMPLETE" at bounding box center [91, 105] width 24 height 5
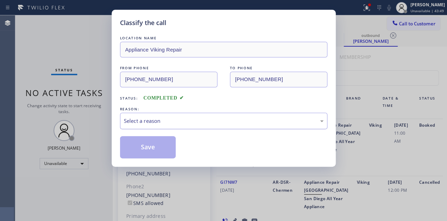
click at [158, 121] on div "Select a reason" at bounding box center [224, 121] width 200 height 8
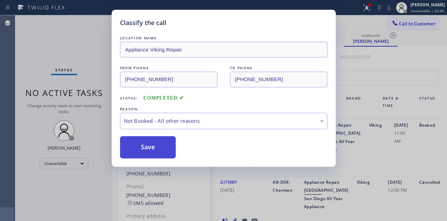
click at [154, 146] on button "Save" at bounding box center [148, 147] width 56 height 22
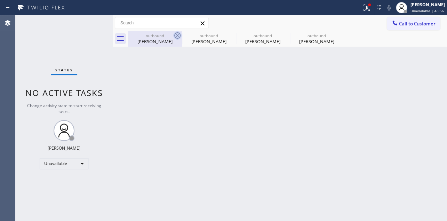
click at [175, 38] on icon at bounding box center [177, 35] width 8 height 8
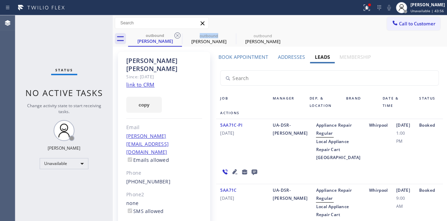
click at [175, 38] on icon at bounding box center [177, 35] width 8 height 8
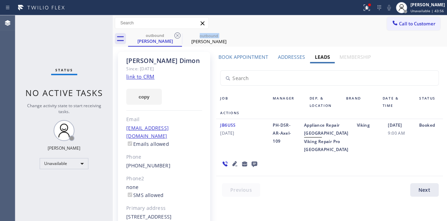
click at [175, 38] on icon at bounding box center [177, 35] width 8 height 8
click at [0, 0] on icon at bounding box center [0, 0] width 0 height 0
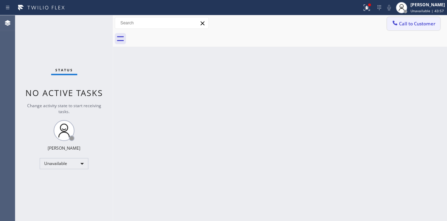
click at [416, 19] on button "Call to Customer" at bounding box center [413, 23] width 53 height 13
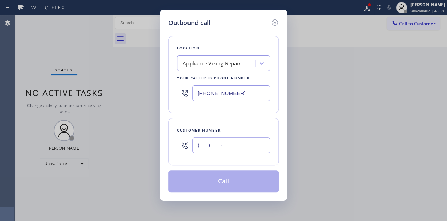
click at [215, 146] on input "(___) ___-____" at bounding box center [231, 145] width 78 height 16
paste input "714) 299-0207"
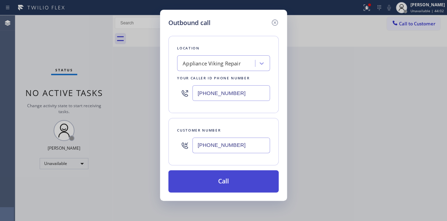
type input "[PHONE_NUMBER]"
click at [237, 180] on button "Call" at bounding box center [223, 181] width 110 height 22
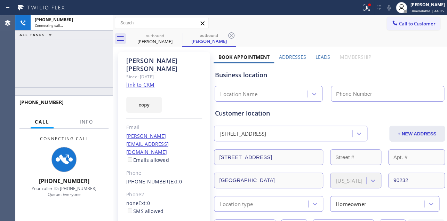
click at [323, 57] on label "Leads" at bounding box center [322, 57] width 15 height 7
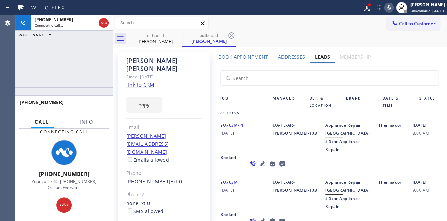
click at [260, 166] on icon at bounding box center [262, 163] width 5 height 5
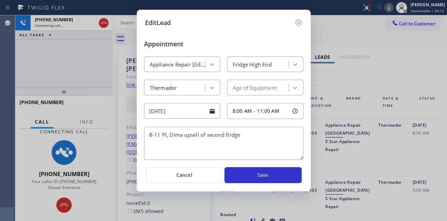
click at [298, 21] on icon at bounding box center [298, 22] width 8 height 8
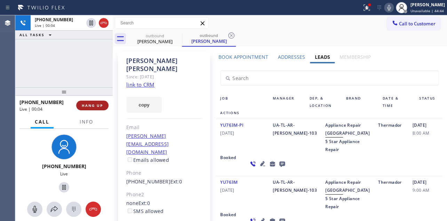
click at [89, 105] on span "HANG UP" at bounding box center [92, 105] width 21 height 5
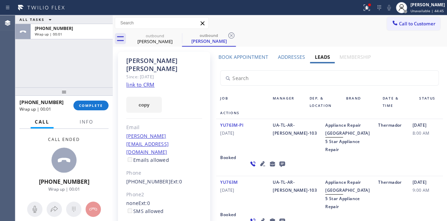
click at [279, 167] on icon at bounding box center [282, 164] width 6 height 6
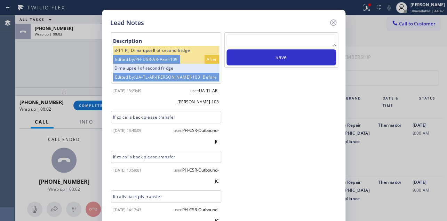
click at [238, 41] on textarea at bounding box center [281, 40] width 110 height 13
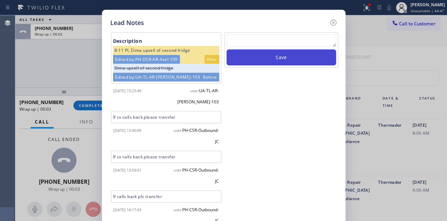
paste textarea "Routed to Voice mail// If CX will call back please transfer to me- Love:*"
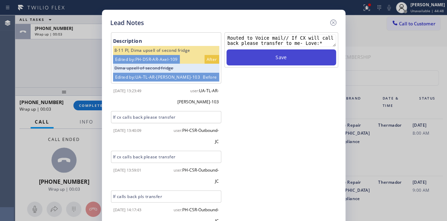
type textarea "Routed to Voice mail// If CX will call back please transfer to me- Love:*"
click at [261, 60] on button "Save" at bounding box center [281, 57] width 110 height 16
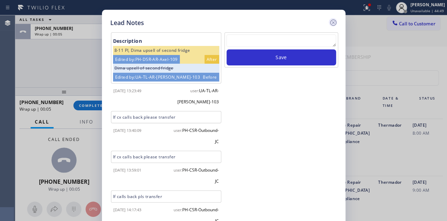
click at [332, 22] on icon at bounding box center [333, 22] width 6 height 6
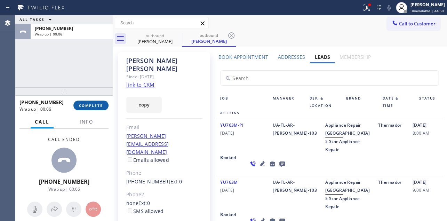
click at [98, 107] on span "COMPLETE" at bounding box center [91, 105] width 24 height 5
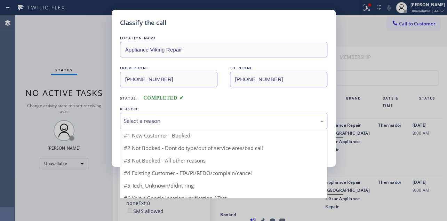
click at [160, 117] on div "Select a reason" at bounding box center [224, 121] width 200 height 8
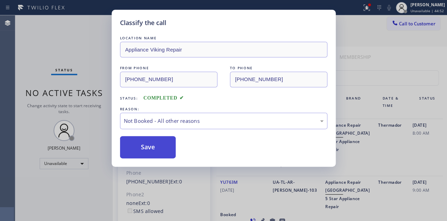
click at [159, 149] on button "Save" at bounding box center [148, 147] width 56 height 22
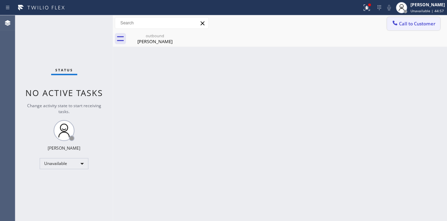
click at [404, 24] on span "Call to Customer" at bounding box center [417, 24] width 37 height 6
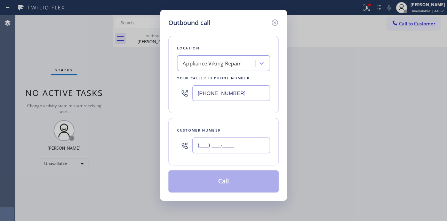
click at [206, 149] on input "(___) ___-____" at bounding box center [231, 145] width 78 height 16
paste input "415) 632-6325"
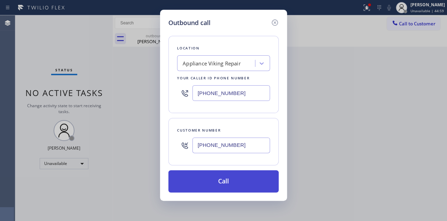
click at [220, 178] on button "Call" at bounding box center [223, 181] width 110 height 22
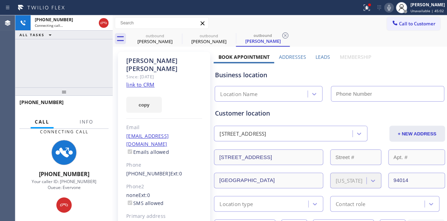
click at [320, 56] on label "Leads" at bounding box center [322, 57] width 15 height 7
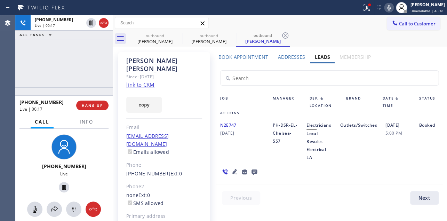
click at [235, 153] on div "N2E747 [DATE]" at bounding box center [242, 141] width 53 height 40
click at [247, 155] on div "N2E747 [DATE]" at bounding box center [242, 141] width 53 height 40
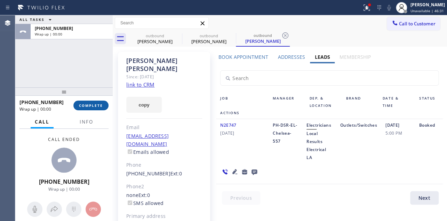
click at [96, 106] on span "COMPLETE" at bounding box center [91, 105] width 24 height 5
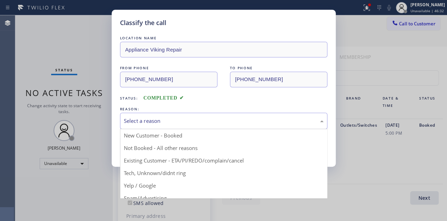
click at [160, 117] on div "Select a reason" at bounding box center [224, 121] width 200 height 8
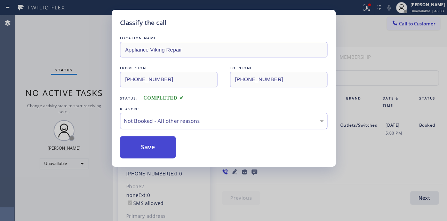
drag, startPoint x: 149, startPoint y: 146, endPoint x: 145, endPoint y: 147, distance: 4.1
click at [145, 147] on button "Save" at bounding box center [148, 147] width 56 height 22
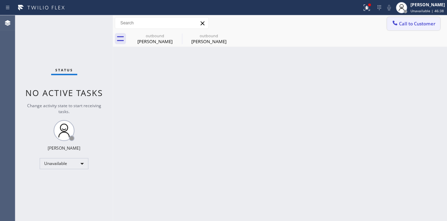
click at [414, 24] on span "Call to Customer" at bounding box center [417, 24] width 37 height 6
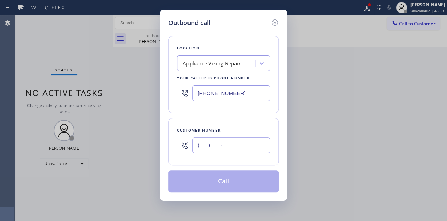
click at [211, 149] on input "(___) ___-____" at bounding box center [231, 145] width 78 height 16
paste input "650) 756-2728"
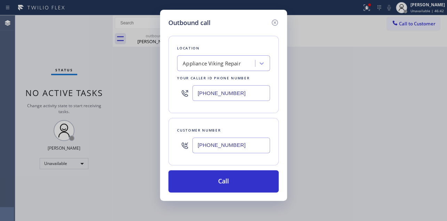
drag, startPoint x: 384, startPoint y: 134, endPoint x: 347, endPoint y: 122, distance: 38.5
click at [382, 134] on div "Outbound call Location Appliance Viking Repair Your caller id phone number [PHO…" at bounding box center [223, 110] width 447 height 221
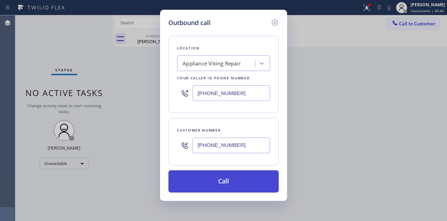
click at [206, 181] on button "Call" at bounding box center [223, 181] width 110 height 22
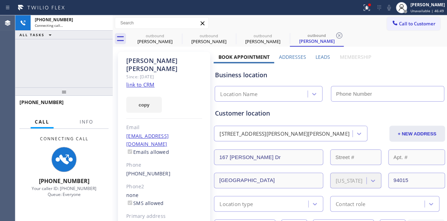
click at [321, 56] on label "Leads" at bounding box center [322, 57] width 15 height 7
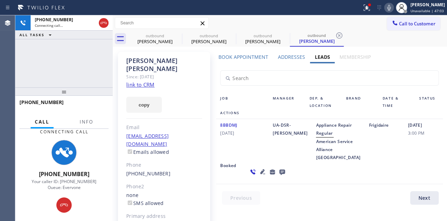
click at [367, 181] on div "8BBDMJ [DATE] UA-DSR-[PERSON_NAME] Appliance Repair Regular American Service Al…" at bounding box center [329, 151] width 226 height 65
click at [364, 161] on div "Frigidaire" at bounding box center [383, 141] width 39 height 40
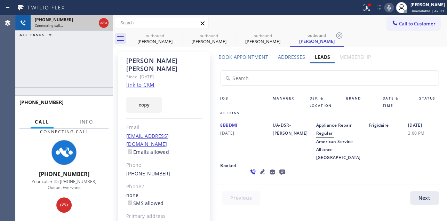
click at [101, 22] on icon at bounding box center [103, 23] width 8 height 8
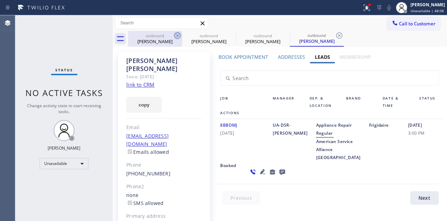
click at [177, 35] on icon at bounding box center [177, 35] width 6 height 6
click at [0, 0] on icon at bounding box center [0, 0] width 0 height 0
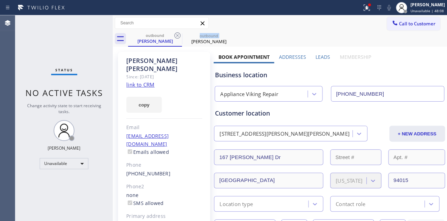
click at [177, 35] on icon at bounding box center [177, 35] width 6 height 6
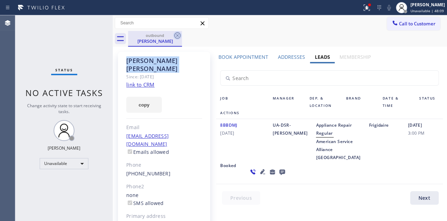
click at [177, 35] on icon at bounding box center [177, 35] width 6 height 6
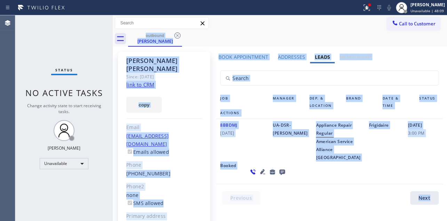
click at [177, 35] on div "outbound [PERSON_NAME]" at bounding box center [287, 39] width 319 height 16
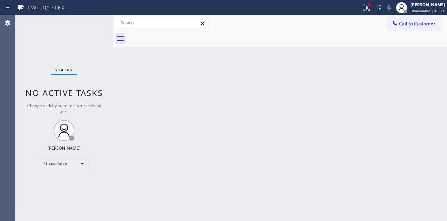
click at [177, 35] on div at bounding box center [287, 39] width 319 height 16
click at [406, 22] on span "Call to Customer" at bounding box center [417, 24] width 37 height 6
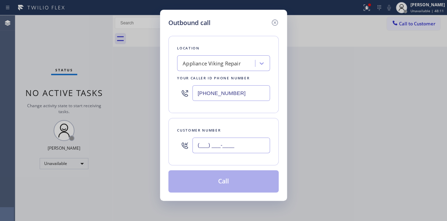
click at [216, 146] on input "(___) ___-____" at bounding box center [231, 145] width 78 height 16
paste input "612) 860-1236"
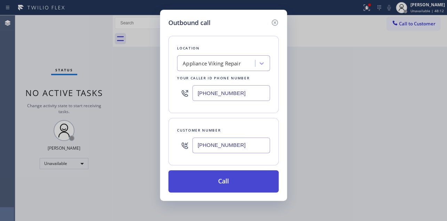
type input "[PHONE_NUMBER]"
click at [223, 184] on button "Call" at bounding box center [223, 181] width 110 height 22
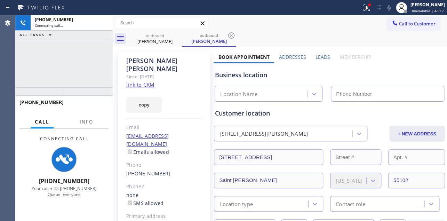
click at [322, 57] on label "Leads" at bounding box center [322, 57] width 15 height 7
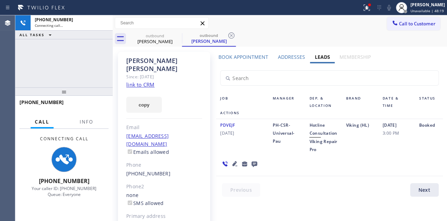
click at [233, 163] on icon at bounding box center [234, 163] width 5 height 5
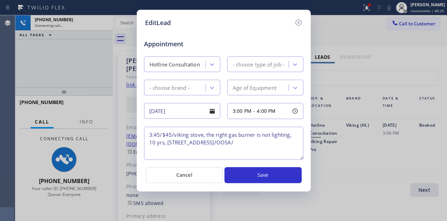
type textarea "3:45/$45/viking stove, the right gas burner is not lighting, 10 yrs, [STREET_AD…"
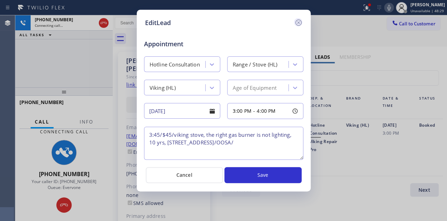
click at [298, 24] on icon at bounding box center [298, 22] width 8 height 8
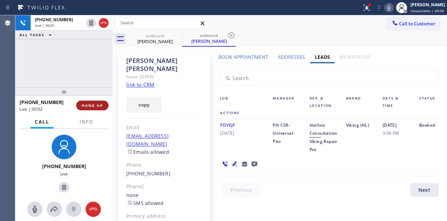
click at [95, 105] on span "HANG UP" at bounding box center [92, 105] width 21 height 5
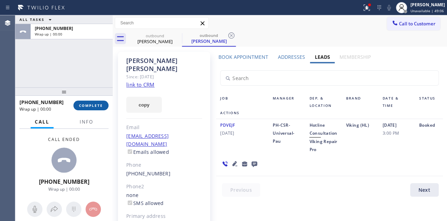
click at [95, 105] on span "COMPLETE" at bounding box center [91, 105] width 24 height 5
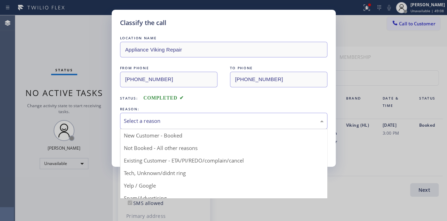
click at [180, 120] on div "Select a reason" at bounding box center [224, 121] width 200 height 8
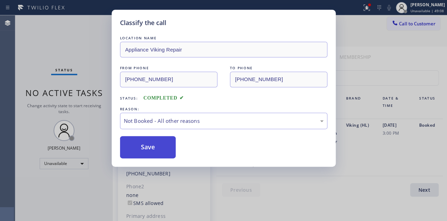
click at [148, 150] on button "Save" at bounding box center [148, 147] width 56 height 22
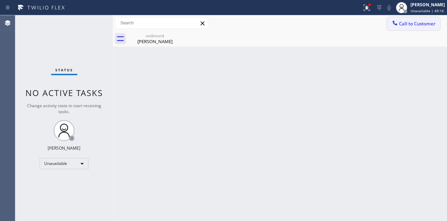
click at [406, 27] on button "Call to Customer" at bounding box center [413, 23] width 53 height 13
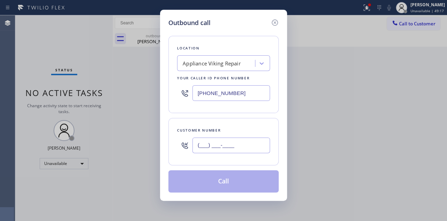
click at [204, 147] on input "(___) ___-____" at bounding box center [231, 145] width 78 height 16
paste input "805) 794-7397"
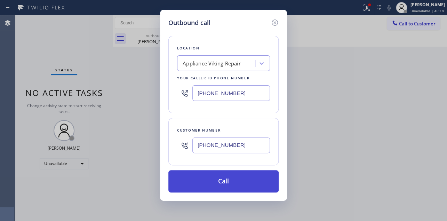
click at [223, 185] on button "Call" at bounding box center [223, 181] width 110 height 22
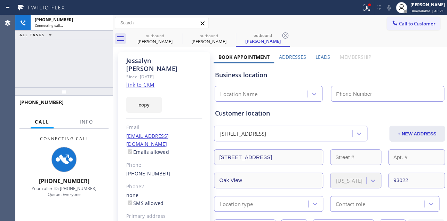
click at [315, 57] on label "Leads" at bounding box center [322, 57] width 15 height 7
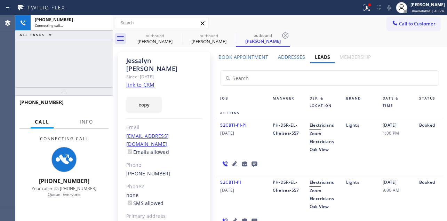
click at [244, 151] on div "52CBTI-PI-PI [DATE]" at bounding box center [242, 137] width 53 height 32
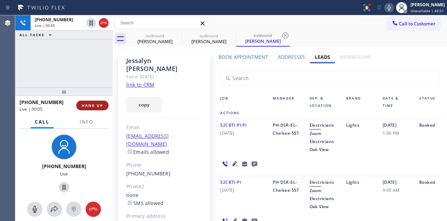
click at [90, 107] on span "HANG UP" at bounding box center [92, 105] width 21 height 5
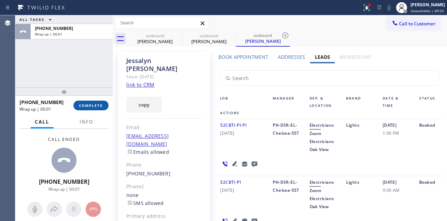
click at [83, 107] on span "COMPLETE" at bounding box center [91, 105] width 24 height 5
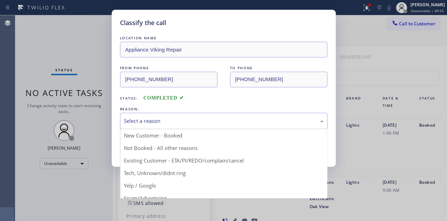
click at [210, 118] on div "Select a reason" at bounding box center [224, 121] width 200 height 8
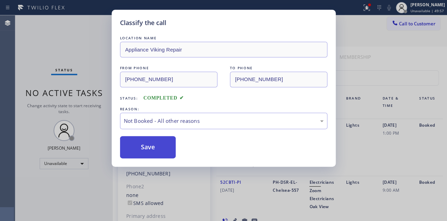
click at [156, 146] on button "Save" at bounding box center [148, 147] width 56 height 22
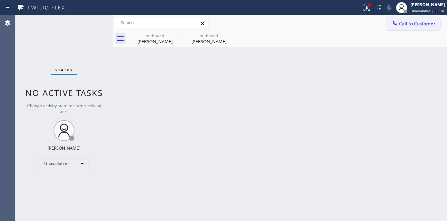
click at [398, 25] on div at bounding box center [395, 23] width 8 height 8
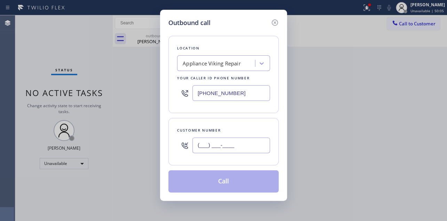
click at [199, 144] on input "(___) ___-____" at bounding box center [231, 145] width 78 height 16
paste input "860) 222-3951"
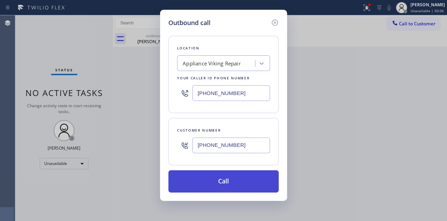
type input "[PHONE_NUMBER]"
click at [241, 183] on button "Call" at bounding box center [223, 181] width 110 height 22
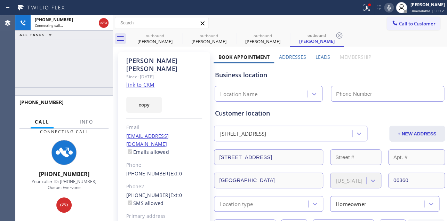
type input "[PHONE_NUMBER]"
click at [316, 57] on label "Leads" at bounding box center [322, 57] width 15 height 7
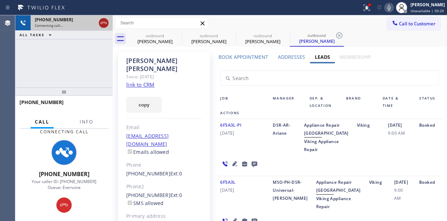
click at [102, 23] on icon at bounding box center [103, 23] width 8 height 8
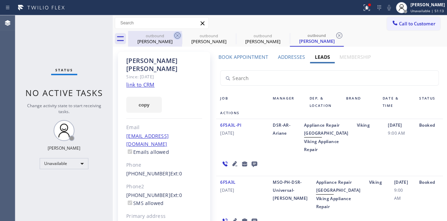
click at [175, 35] on icon at bounding box center [177, 35] width 8 height 8
click at [0, 0] on icon at bounding box center [0, 0] width 0 height 0
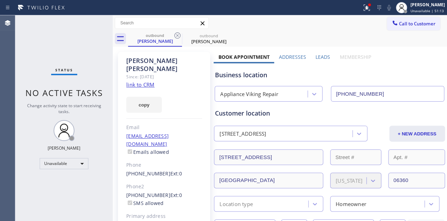
click at [175, 35] on icon at bounding box center [177, 35] width 8 height 8
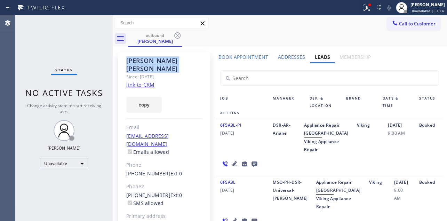
click at [175, 35] on icon at bounding box center [177, 35] width 8 height 8
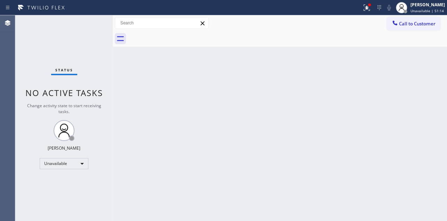
click at [175, 35] on div at bounding box center [287, 39] width 319 height 16
click at [402, 21] on span "Call to Customer" at bounding box center [417, 24] width 37 height 6
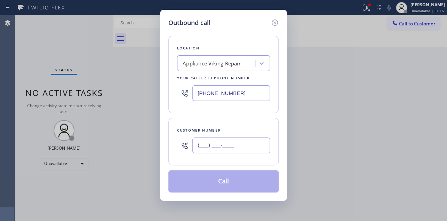
click at [209, 146] on input "(___) ___-____" at bounding box center [231, 145] width 78 height 16
paste input "203) 241-7125"
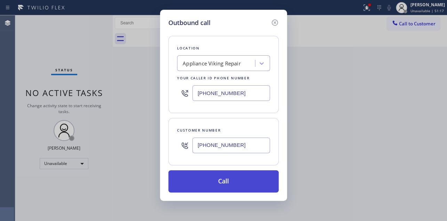
type input "[PHONE_NUMBER]"
click at [211, 178] on button "Call" at bounding box center [223, 181] width 110 height 22
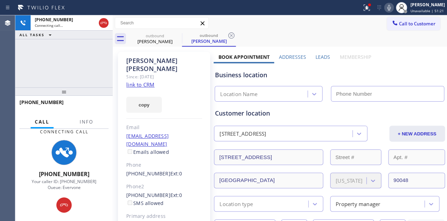
type input "[PHONE_NUMBER]"
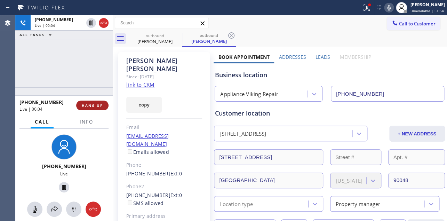
click at [98, 105] on span "HANG UP" at bounding box center [92, 105] width 21 height 5
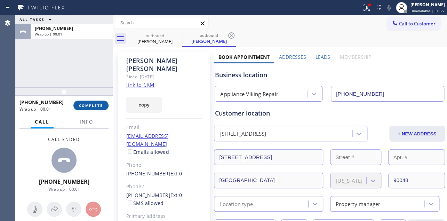
click at [88, 105] on span "COMPLETE" at bounding box center [91, 105] width 24 height 5
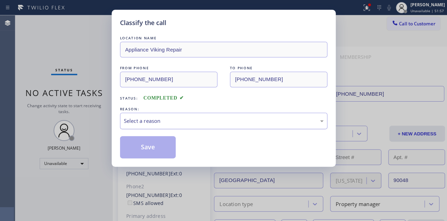
click at [176, 120] on div "Select a reason" at bounding box center [224, 121] width 200 height 8
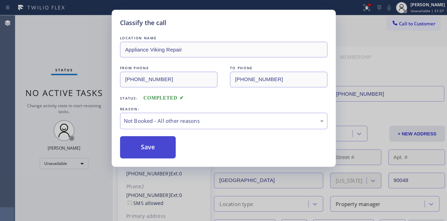
click at [143, 148] on button "Save" at bounding box center [148, 147] width 56 height 22
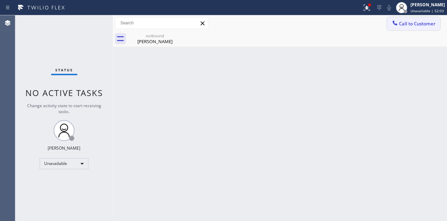
click at [411, 19] on button "Call to Customer" at bounding box center [413, 23] width 53 height 13
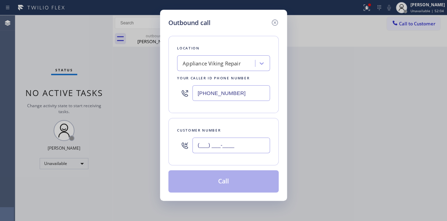
click at [198, 145] on input "(___) ___-____" at bounding box center [231, 145] width 78 height 16
paste input "917) 526-0731"
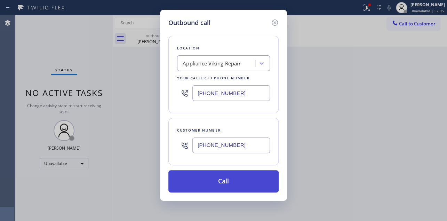
click at [216, 183] on button "Call" at bounding box center [223, 181] width 110 height 22
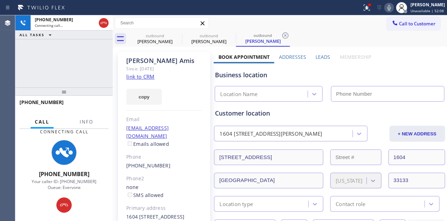
click at [322, 57] on label "Leads" at bounding box center [322, 57] width 15 height 7
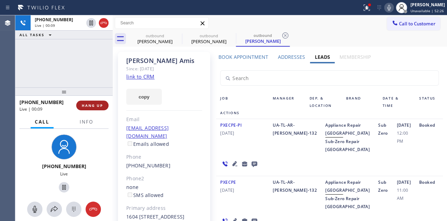
click at [86, 105] on span "HANG UP" at bounding box center [92, 105] width 21 height 5
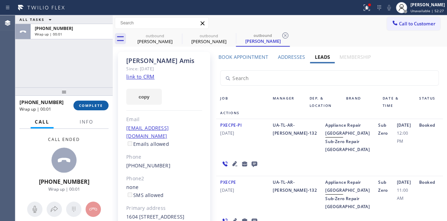
click at [98, 105] on span "COMPLETE" at bounding box center [91, 105] width 24 height 5
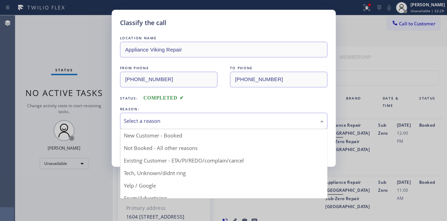
click at [194, 122] on div "Select a reason" at bounding box center [224, 121] width 200 height 8
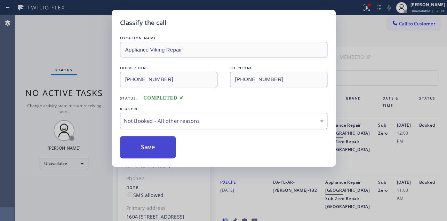
click at [153, 148] on button "Save" at bounding box center [148, 147] width 56 height 22
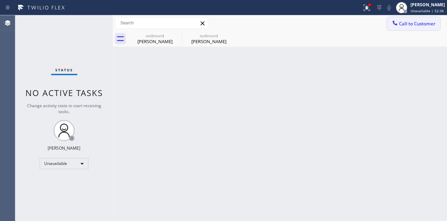
click at [417, 26] on span "Call to Customer" at bounding box center [417, 24] width 37 height 6
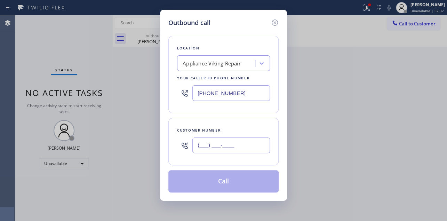
click at [197, 151] on input "(___) ___-____" at bounding box center [231, 145] width 78 height 16
paste input "310) 383-0525"
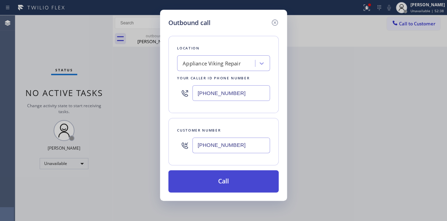
type input "[PHONE_NUMBER]"
click at [221, 182] on button "Call" at bounding box center [223, 181] width 110 height 22
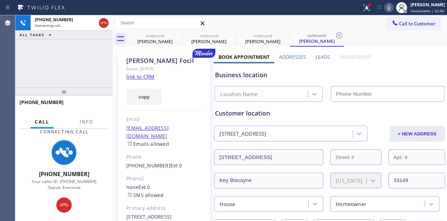
type input "[PHONE_NUMBER]"
click at [319, 57] on label "Leads" at bounding box center [322, 57] width 15 height 7
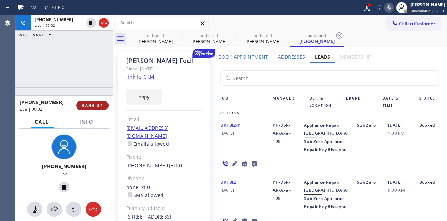
click at [86, 107] on span "HANG UP" at bounding box center [92, 105] width 21 height 5
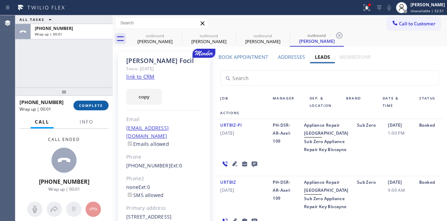
click at [87, 105] on span "COMPLETE" at bounding box center [91, 105] width 24 height 5
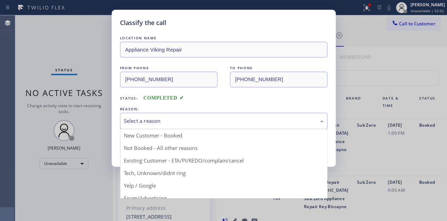
click at [143, 118] on div "Select a reason" at bounding box center [224, 121] width 200 height 8
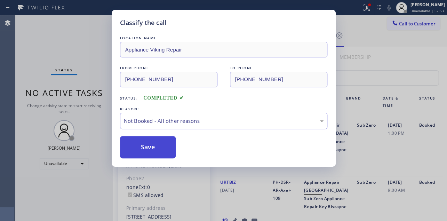
drag, startPoint x: 149, startPoint y: 150, endPoint x: 143, endPoint y: 150, distance: 5.9
click at [143, 150] on button "Save" at bounding box center [148, 147] width 56 height 22
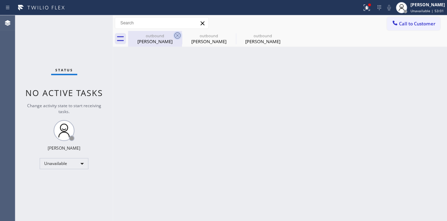
click at [175, 35] on icon at bounding box center [177, 35] width 8 height 8
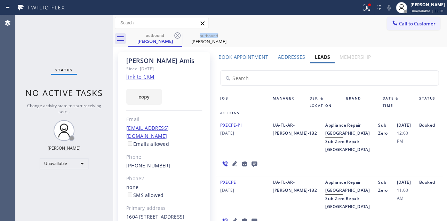
click at [175, 35] on icon at bounding box center [177, 35] width 8 height 8
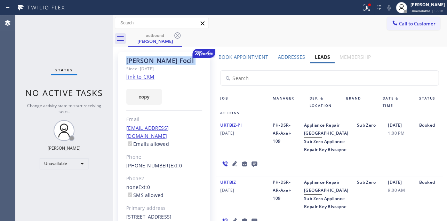
click at [175, 35] on icon at bounding box center [177, 35] width 8 height 8
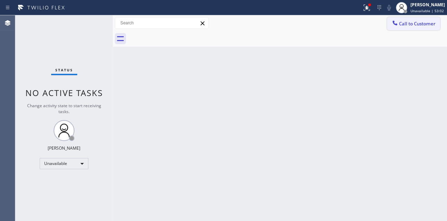
click at [392, 26] on div at bounding box center [395, 23] width 8 height 8
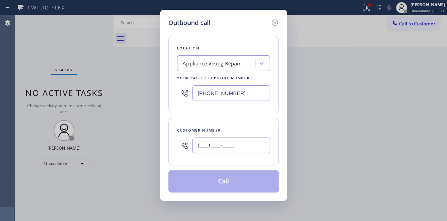
click at [206, 146] on input "(___) ___-____" at bounding box center [231, 145] width 78 height 16
paste input "310) 975-4274"
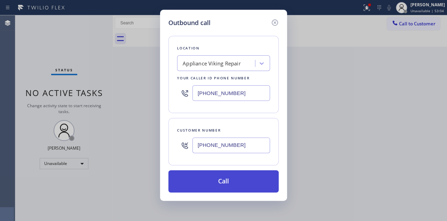
click at [234, 187] on button "Call" at bounding box center [223, 181] width 110 height 22
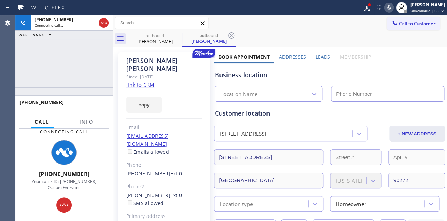
click at [316, 57] on label "Leads" at bounding box center [322, 57] width 15 height 7
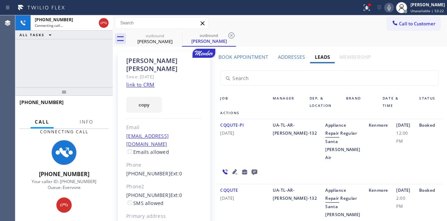
click at [240, 153] on div "CQQUTE-PI [DATE]" at bounding box center [242, 141] width 53 height 40
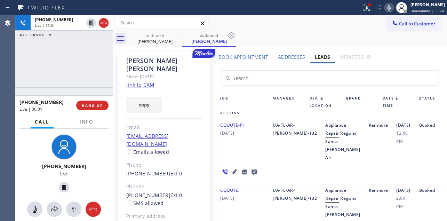
click at [244, 153] on div "CQQUTE-PI [DATE]" at bounding box center [242, 141] width 53 height 40
click at [95, 101] on button "HANG UP" at bounding box center [92, 106] width 32 height 10
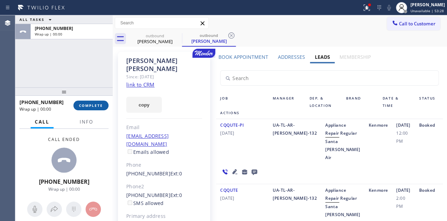
click at [95, 104] on span "COMPLETE" at bounding box center [91, 105] width 24 height 5
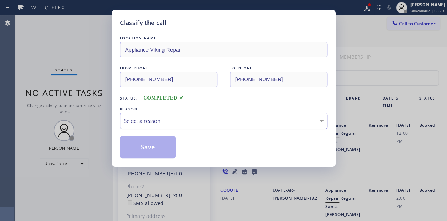
drag, startPoint x: 183, startPoint y: 119, endPoint x: 170, endPoint y: 123, distance: 13.4
click at [182, 119] on div "Select a reason" at bounding box center [224, 121] width 200 height 8
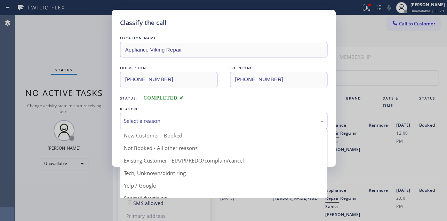
drag, startPoint x: 151, startPoint y: 148, endPoint x: 146, endPoint y: 149, distance: 4.9
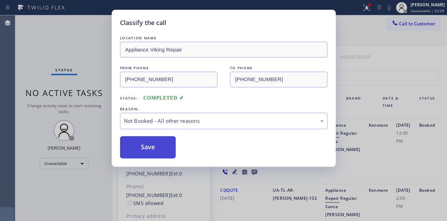
click at [146, 149] on button "Save" at bounding box center [148, 147] width 56 height 22
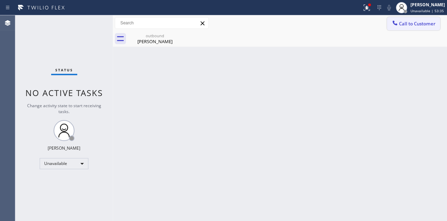
click at [413, 24] on span "Call to Customer" at bounding box center [417, 24] width 37 height 6
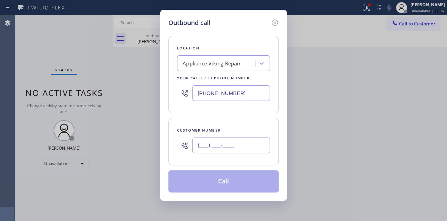
click at [223, 146] on input "(___) ___-____" at bounding box center [231, 145] width 78 height 16
paste input "562) 458-2755"
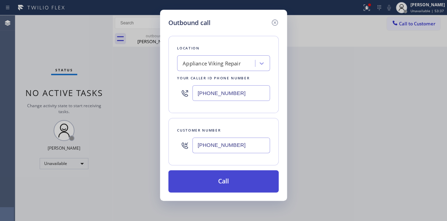
type input "[PHONE_NUMBER]"
click at [222, 185] on button "Call" at bounding box center [223, 181] width 110 height 22
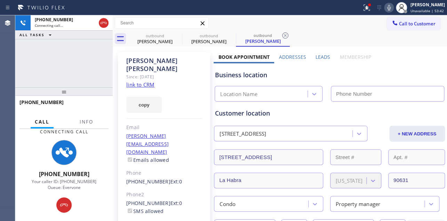
type input "[PHONE_NUMBER]"
click at [315, 58] on label "Leads" at bounding box center [322, 57] width 15 height 7
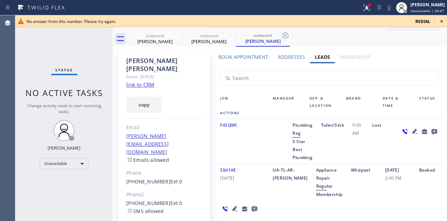
click at [441, 22] on icon at bounding box center [441, 21] width 3 height 3
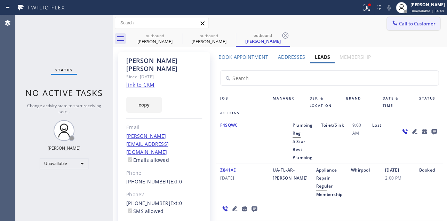
click at [405, 24] on span "Call to Customer" at bounding box center [417, 24] width 37 height 6
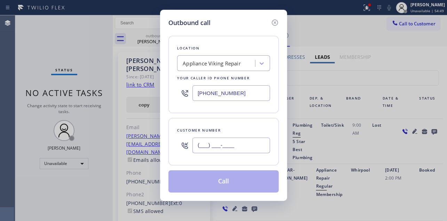
click at [207, 145] on input "(___) ___-____" at bounding box center [231, 145] width 78 height 16
paste input "206) 726-0878"
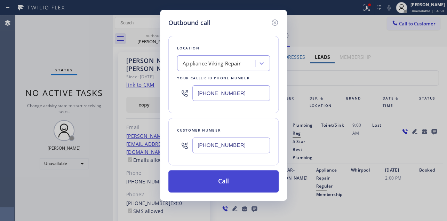
type input "[PHONE_NUMBER]"
click at [222, 181] on button "Call" at bounding box center [223, 181] width 110 height 22
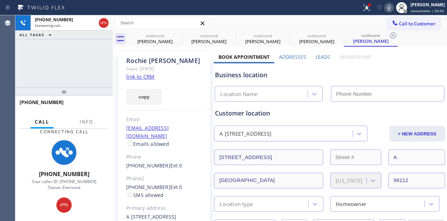
type input "[PHONE_NUMBER]"
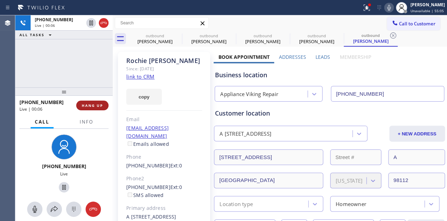
click at [89, 105] on span "HANG UP" at bounding box center [92, 105] width 21 height 5
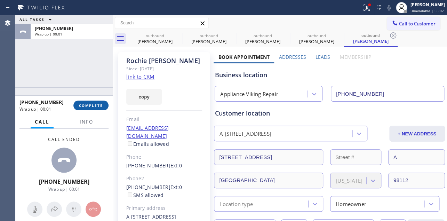
click at [95, 105] on span "COMPLETE" at bounding box center [91, 105] width 24 height 5
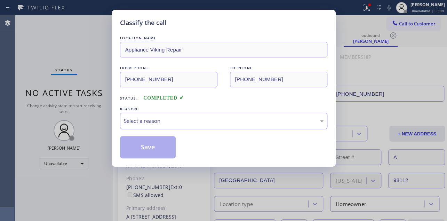
click at [168, 117] on div "Select a reason" at bounding box center [224, 121] width 200 height 8
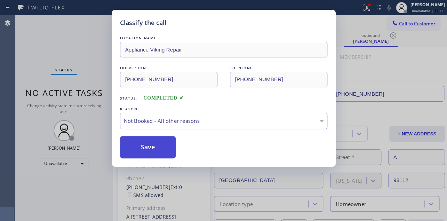
click at [145, 143] on button "Save" at bounding box center [148, 147] width 56 height 22
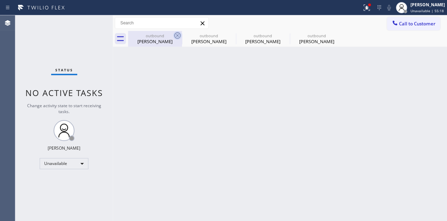
click at [180, 34] on icon at bounding box center [177, 35] width 6 height 6
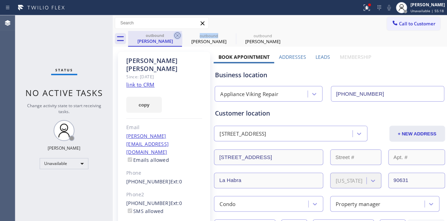
click at [179, 34] on icon at bounding box center [177, 35] width 8 height 8
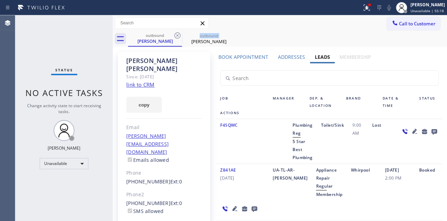
click at [179, 34] on icon at bounding box center [177, 35] width 8 height 8
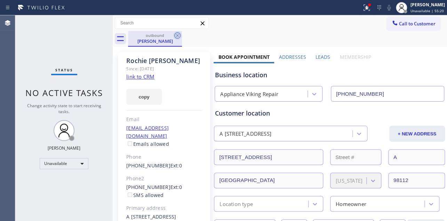
click at [175, 37] on icon at bounding box center [177, 35] width 6 height 6
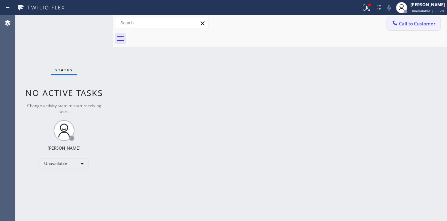
click at [400, 26] on span "Call to Customer" at bounding box center [417, 24] width 37 height 6
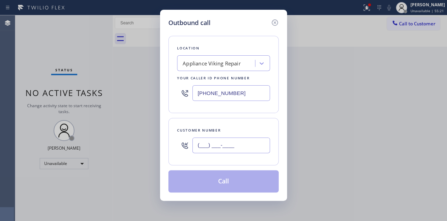
click at [196, 146] on input "(___) ___-____" at bounding box center [231, 145] width 78 height 16
paste input "310) 283-0616"
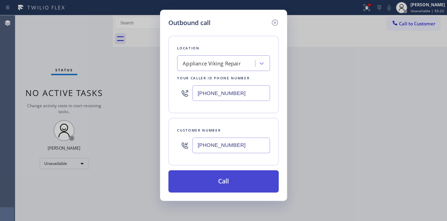
click at [223, 177] on button "Call" at bounding box center [223, 181] width 110 height 22
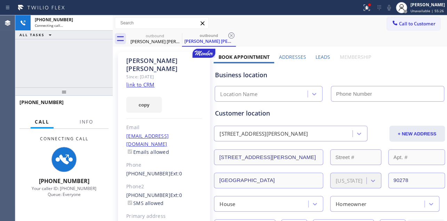
click at [318, 57] on label "Leads" at bounding box center [322, 57] width 15 height 7
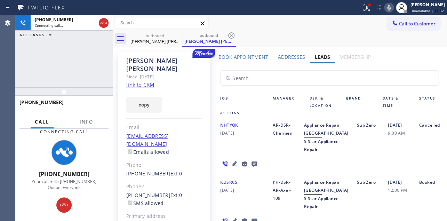
click at [240, 146] on div "NHTYQK [DATE]" at bounding box center [242, 137] width 53 height 32
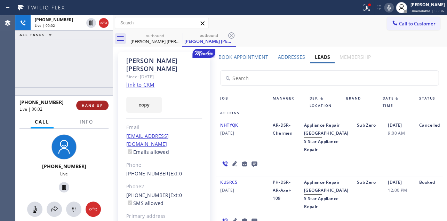
click at [95, 106] on span "HANG UP" at bounding box center [92, 105] width 21 height 5
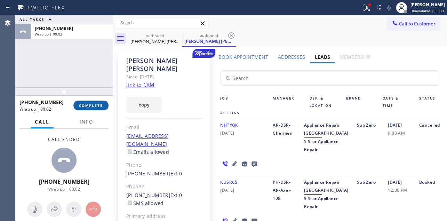
click at [83, 106] on span "COMPLETE" at bounding box center [91, 105] width 24 height 5
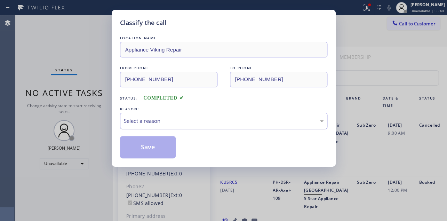
click at [154, 122] on div "Select a reason" at bounding box center [224, 121] width 200 height 8
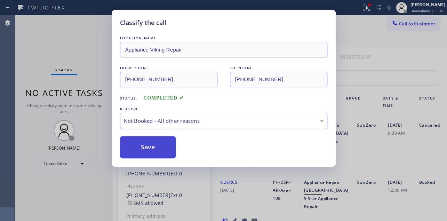
click at [149, 149] on button "Save" at bounding box center [148, 147] width 56 height 22
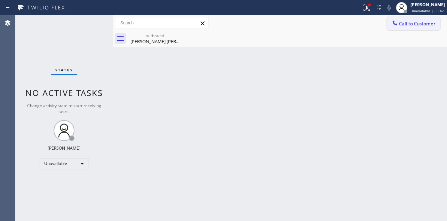
click at [395, 24] on icon at bounding box center [394, 23] width 5 height 5
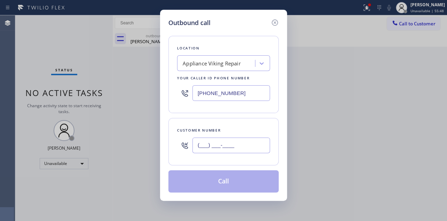
click at [235, 147] on input "(___) ___-____" at bounding box center [231, 145] width 78 height 16
paste input "718) 415-2041"
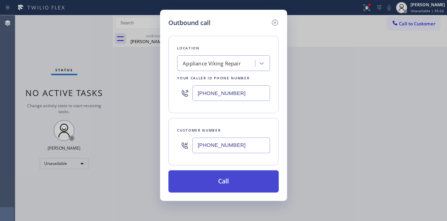
type input "[PHONE_NUMBER]"
click at [213, 181] on button "Call" at bounding box center [223, 181] width 110 height 22
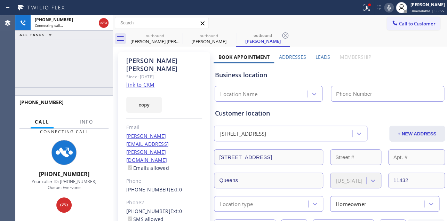
click at [323, 56] on label "Leads" at bounding box center [322, 57] width 15 height 7
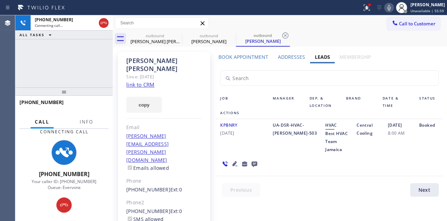
click at [381, 155] on div "KPBNRY [DATE] UA-DSR-HVAC-[PERSON_NAME]-503 HVAC Best HVAC Team Jamaica Central…" at bounding box center [329, 147] width 226 height 57
click at [233, 163] on icon at bounding box center [234, 163] width 5 height 5
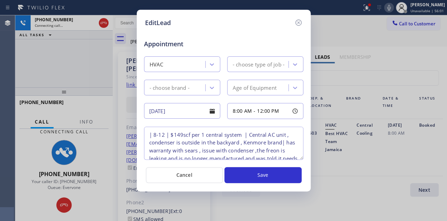
type textarea "| 8-12 | $149scf per 1 central system | Central AC unit , condenser is outside …"
click at [298, 23] on icon at bounding box center [298, 22] width 8 height 8
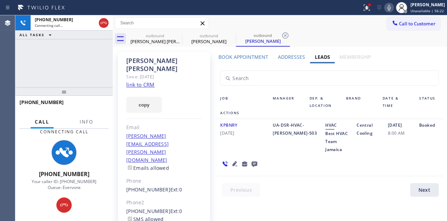
click at [385, 7] on icon at bounding box center [389, 7] width 8 height 8
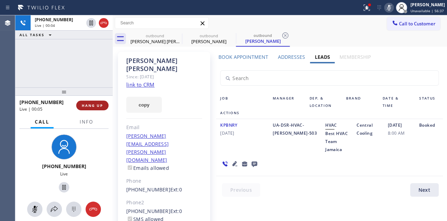
click at [86, 105] on span "HANG UP" at bounding box center [92, 105] width 21 height 5
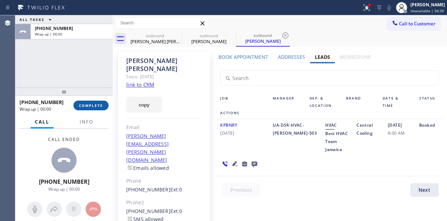
click at [91, 108] on button "COMPLETE" at bounding box center [90, 106] width 35 height 10
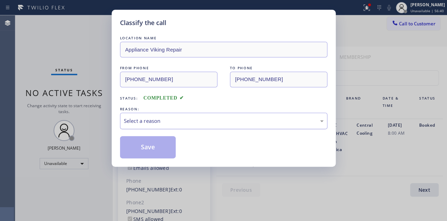
click at [164, 121] on div "Select a reason" at bounding box center [224, 121] width 200 height 8
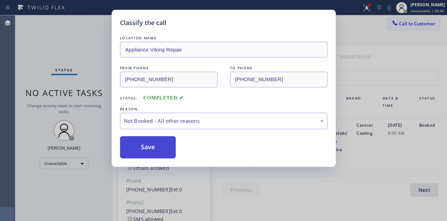
drag, startPoint x: 156, startPoint y: 148, endPoint x: 143, endPoint y: 149, distance: 13.6
click at [143, 149] on button "Save" at bounding box center [148, 147] width 56 height 22
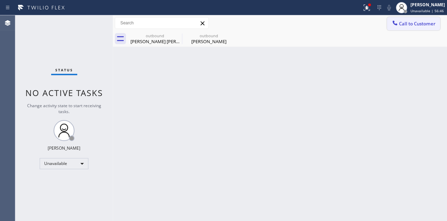
click at [426, 25] on span "Call to Customer" at bounding box center [417, 24] width 37 height 6
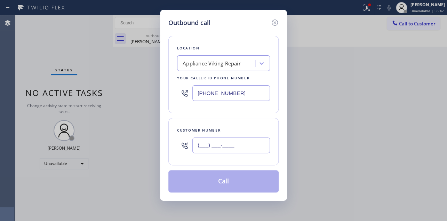
click at [205, 142] on input "(___) ___-____" at bounding box center [231, 145] width 78 height 16
paste input "208) 559-3536"
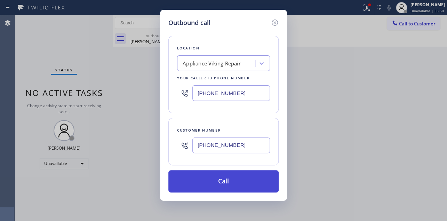
type input "[PHONE_NUMBER]"
click at [231, 177] on button "Call" at bounding box center [223, 181] width 110 height 22
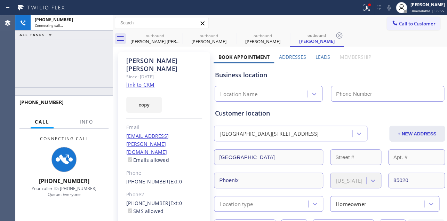
type input "[PHONE_NUMBER]"
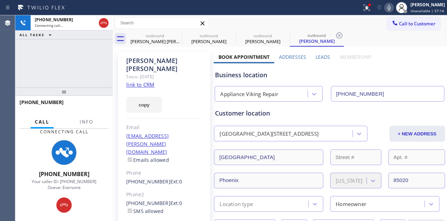
click at [319, 56] on label "Leads" at bounding box center [322, 57] width 15 height 7
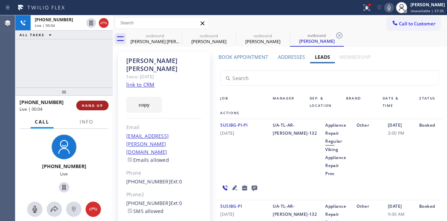
click at [90, 105] on span "HANG UP" at bounding box center [92, 105] width 21 height 5
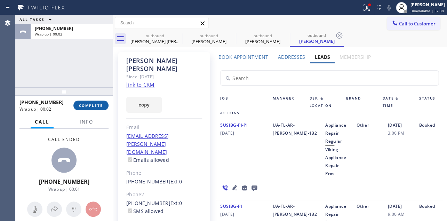
click at [87, 104] on span "COMPLETE" at bounding box center [91, 105] width 24 height 5
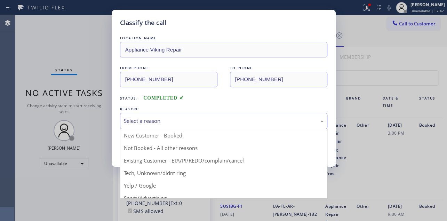
click at [211, 117] on div "Select a reason" at bounding box center [224, 121] width 200 height 8
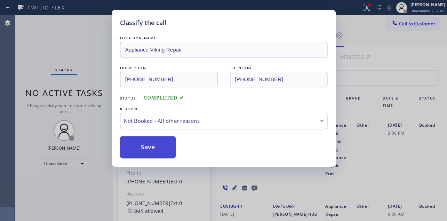
click at [153, 148] on button "Save" at bounding box center [148, 147] width 56 height 22
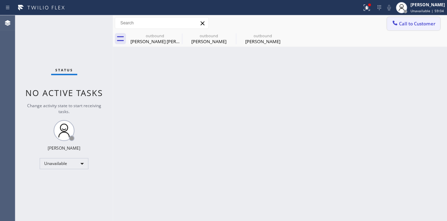
click at [399, 23] on span "Call to Customer" at bounding box center [417, 24] width 37 height 6
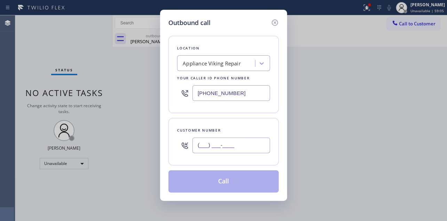
click at [219, 144] on input "(___) ___-____" at bounding box center [231, 145] width 78 height 16
paste input "720) 227-7348"
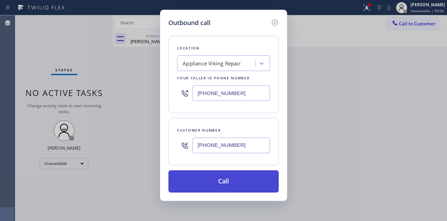
type input "[PHONE_NUMBER]"
click at [217, 184] on button "Call" at bounding box center [223, 181] width 110 height 22
click at [227, 184] on button "Call" at bounding box center [223, 181] width 110 height 22
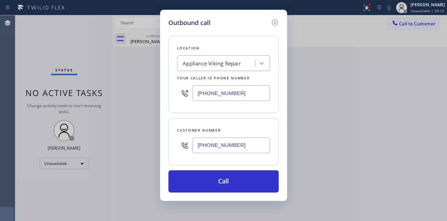
click at [282, 32] on div "Outbound call Location Appliance Viking Repair Your caller id phone number [PHO…" at bounding box center [223, 105] width 127 height 191
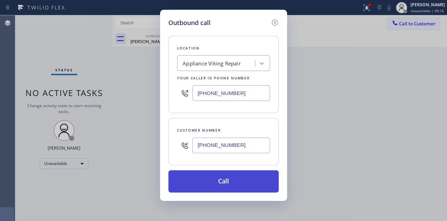
click at [242, 184] on button "Call" at bounding box center [223, 181] width 110 height 22
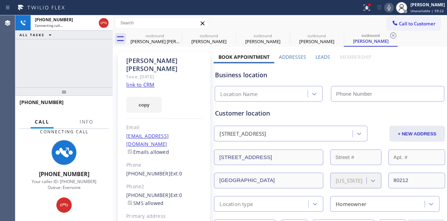
type input "[PHONE_NUMBER]"
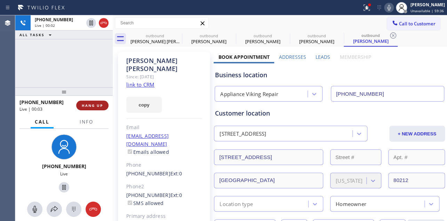
click at [97, 108] on button "HANG UP" at bounding box center [92, 106] width 32 height 10
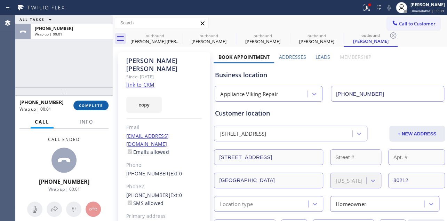
click at [77, 106] on button "COMPLETE" at bounding box center [90, 106] width 35 height 10
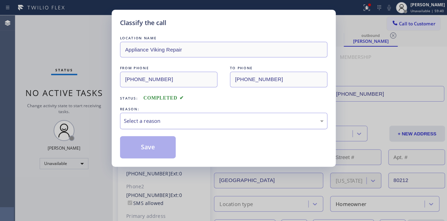
click at [258, 124] on div "Select a reason" at bounding box center [224, 121] width 200 height 8
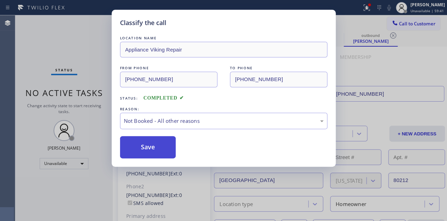
click at [141, 149] on button "Save" at bounding box center [148, 147] width 56 height 22
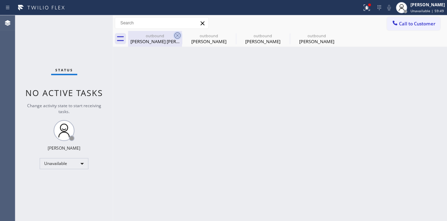
click at [178, 35] on icon at bounding box center [177, 35] width 8 height 8
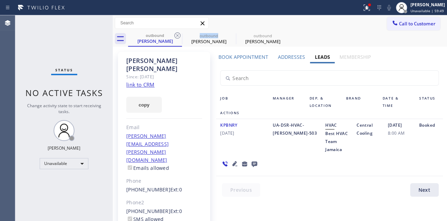
click at [178, 35] on icon at bounding box center [177, 35] width 8 height 8
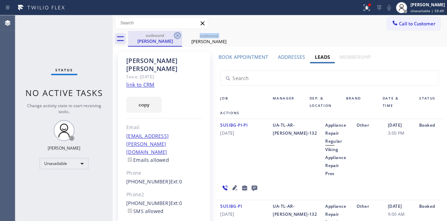
click at [178, 35] on icon at bounding box center [177, 35] width 8 height 8
click at [0, 0] on icon at bounding box center [0, 0] width 0 height 0
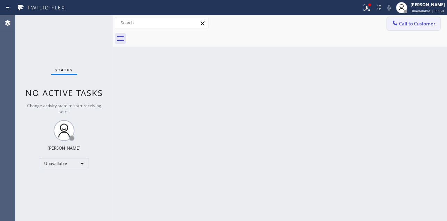
click at [396, 24] on icon at bounding box center [394, 23] width 5 height 5
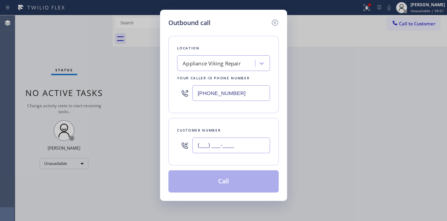
click at [207, 146] on input "(___) ___-____" at bounding box center [231, 145] width 78 height 16
paste input "804) 399-0765"
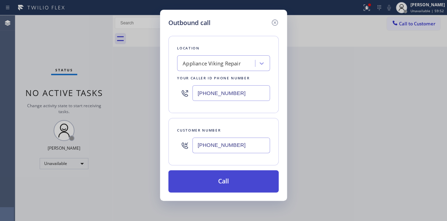
type input "[PHONE_NUMBER]"
click at [213, 182] on button "Call" at bounding box center [223, 181] width 110 height 22
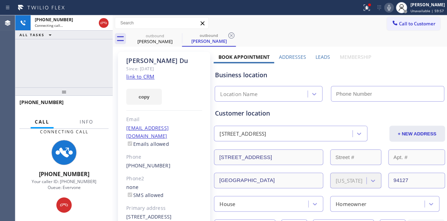
type input "[PHONE_NUMBER]"
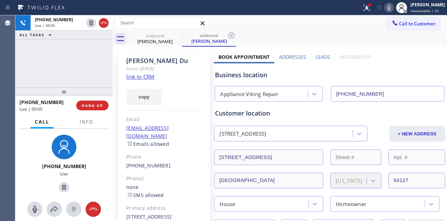
click at [317, 55] on label "Leads" at bounding box center [322, 57] width 15 height 7
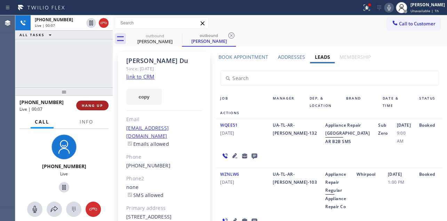
click at [92, 103] on span "HANG UP" at bounding box center [92, 105] width 21 height 5
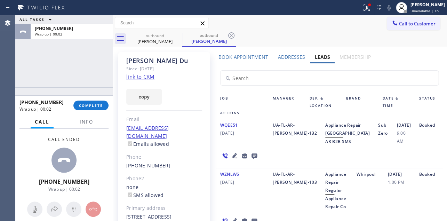
click at [251, 159] on icon at bounding box center [254, 156] width 6 height 6
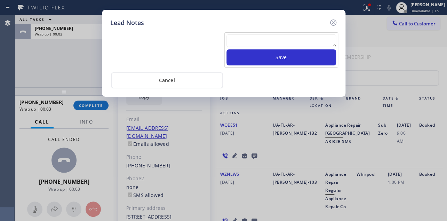
click at [257, 41] on textarea at bounding box center [281, 40] width 110 height 13
paste textarea "Routed to Voice mail// If CX will call back please transfer to me- Love:*"
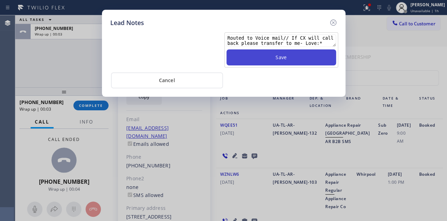
type textarea "Routed to Voice mail// If CX will call back please transfer to me- Love:*"
click at [280, 53] on button "Save" at bounding box center [281, 57] width 110 height 16
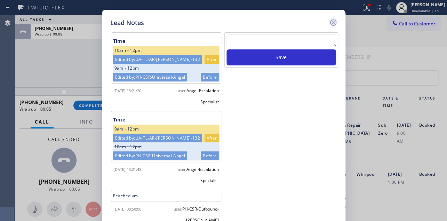
click at [335, 21] on icon at bounding box center [333, 22] width 6 height 6
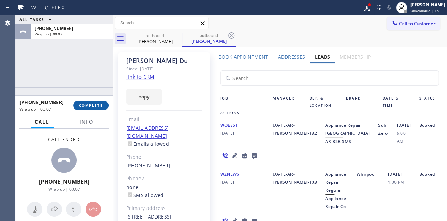
click at [82, 109] on button "COMPLETE" at bounding box center [90, 106] width 35 height 10
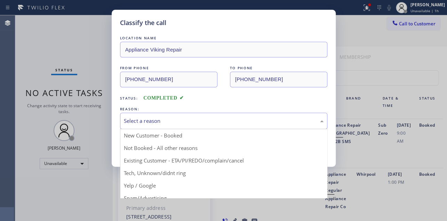
click at [153, 122] on div "Select a reason" at bounding box center [224, 121] width 200 height 8
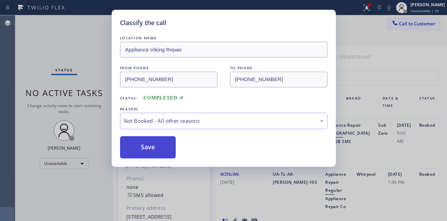
click at [152, 148] on button "Save" at bounding box center [148, 147] width 56 height 22
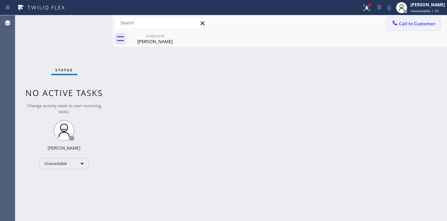
click at [411, 24] on span "Call to Customer" at bounding box center [417, 24] width 37 height 6
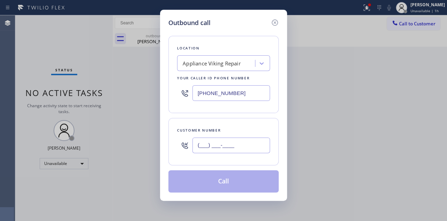
click at [219, 143] on input "(___) ___-____" at bounding box center [231, 145] width 78 height 16
paste input "954) 651-8750"
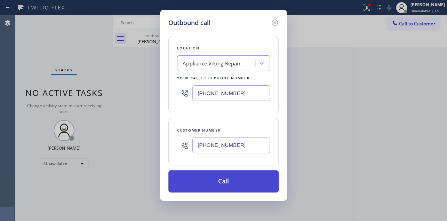
click at [212, 181] on button "Call" at bounding box center [223, 181] width 110 height 22
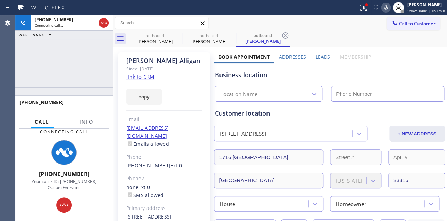
click at [317, 57] on label "Leads" at bounding box center [322, 57] width 15 height 7
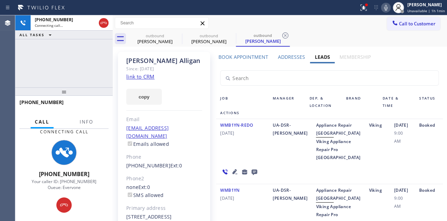
click at [284, 161] on div "UA-DSR-[PERSON_NAME]" at bounding box center [289, 141] width 43 height 40
click at [233, 174] on icon at bounding box center [234, 171] width 5 height 5
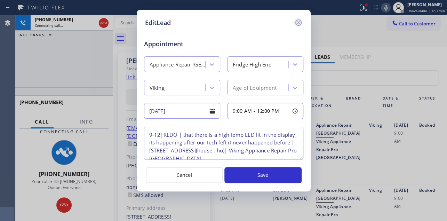
click at [298, 21] on icon at bounding box center [298, 22] width 8 height 8
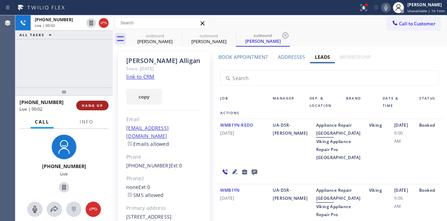
click at [90, 109] on button "HANG UP" at bounding box center [92, 106] width 32 height 10
click at [91, 106] on span "HANG UP" at bounding box center [92, 105] width 21 height 5
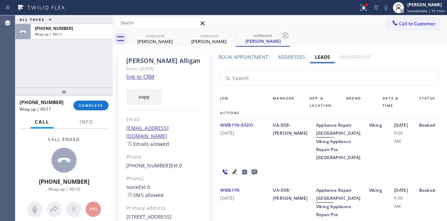
click at [364, 161] on div "Viking" at bounding box center [376, 141] width 25 height 40
click at [97, 107] on span "COMPLETE" at bounding box center [91, 105] width 24 height 5
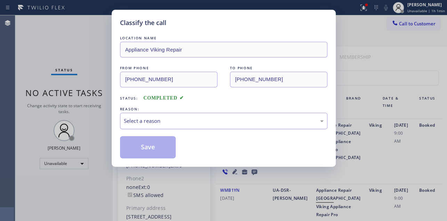
click at [223, 119] on div "Select a reason" at bounding box center [224, 121] width 200 height 8
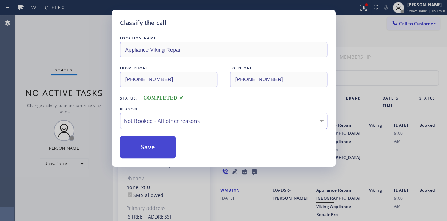
click at [157, 147] on button "Save" at bounding box center [148, 147] width 56 height 22
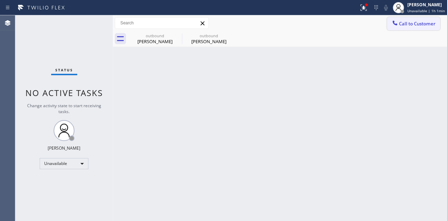
click at [410, 24] on span "Call to Customer" at bounding box center [417, 24] width 37 height 6
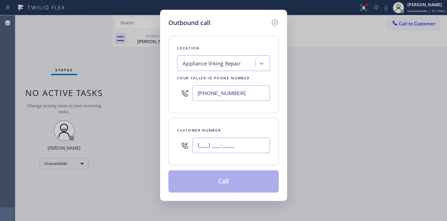
click at [202, 144] on input "(___) ___-____" at bounding box center [231, 145] width 78 height 16
paste input "818) 438-2779"
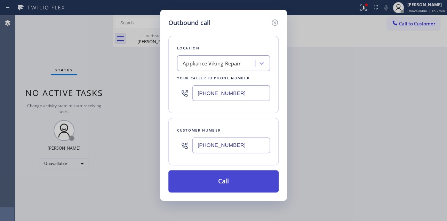
click at [219, 178] on button "Call" at bounding box center [223, 181] width 110 height 22
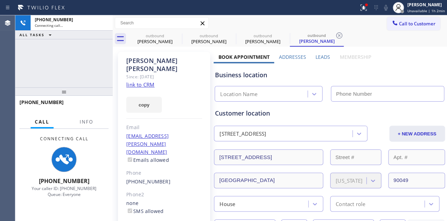
click at [320, 55] on label "Leads" at bounding box center [322, 57] width 15 height 7
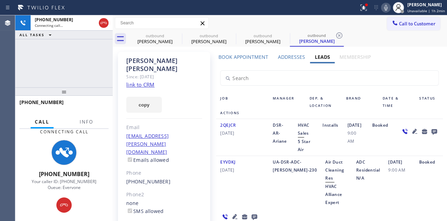
click at [240, 182] on div "EYVDKJ [DATE]" at bounding box center [242, 182] width 53 height 48
click at [256, 187] on div "EYVDKJ [DATE]" at bounding box center [242, 182] width 53 height 48
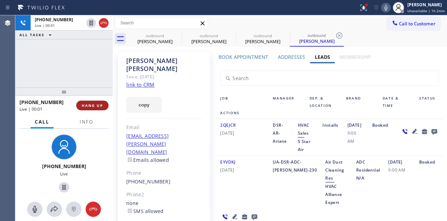
click at [95, 108] on button "HANG UP" at bounding box center [92, 106] width 32 height 10
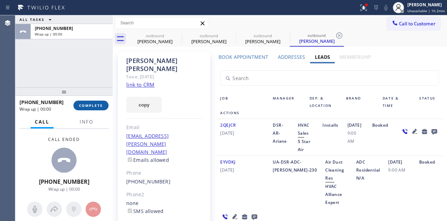
click at [96, 106] on span "COMPLETE" at bounding box center [91, 105] width 24 height 5
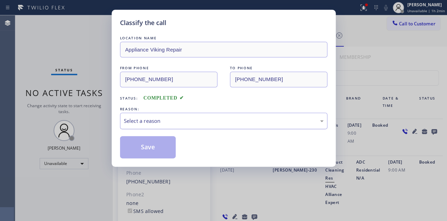
click at [177, 117] on div "Select a reason" at bounding box center [224, 121] width 200 height 8
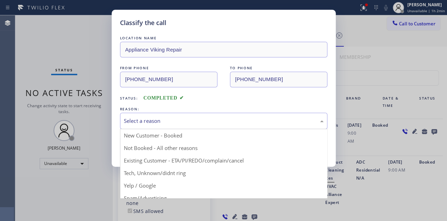
drag, startPoint x: 157, startPoint y: 147, endPoint x: 147, endPoint y: 147, distance: 10.1
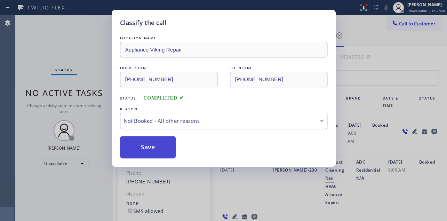
click at [144, 147] on button "Save" at bounding box center [148, 147] width 56 height 22
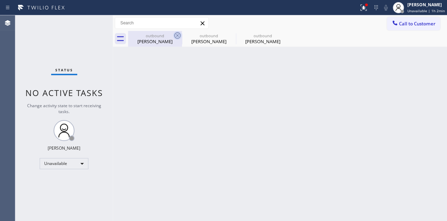
click at [176, 37] on icon at bounding box center [177, 35] width 8 height 8
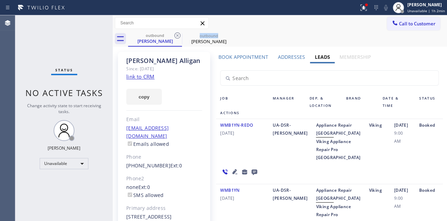
click at [176, 37] on icon at bounding box center [177, 35] width 8 height 8
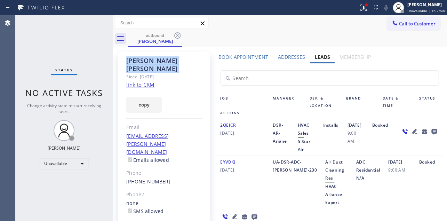
click at [176, 37] on icon at bounding box center [177, 35] width 8 height 8
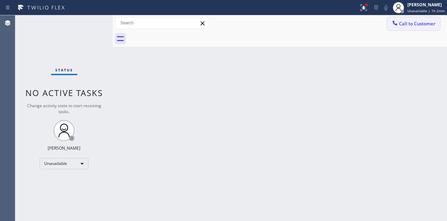
click at [395, 27] on div at bounding box center [395, 23] width 8 height 8
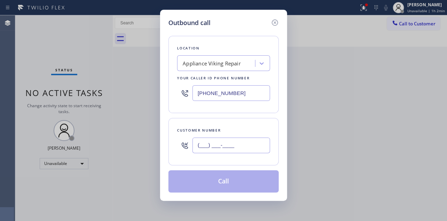
click at [212, 145] on input "(___) ___-____" at bounding box center [231, 145] width 78 height 16
paste input "303) 534-3723"
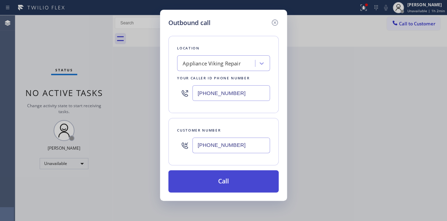
type input "[PHONE_NUMBER]"
click at [226, 184] on button "Call" at bounding box center [223, 181] width 110 height 22
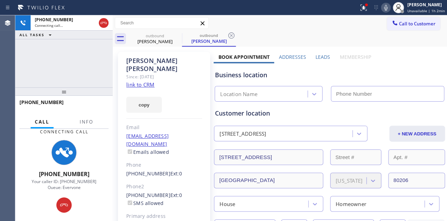
click at [382, 8] on icon at bounding box center [386, 7] width 8 height 8
type input "[PHONE_NUMBER]"
click at [317, 54] on label "Leads" at bounding box center [322, 57] width 15 height 7
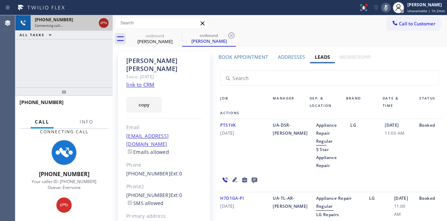
click at [104, 24] on icon at bounding box center [103, 23] width 8 height 8
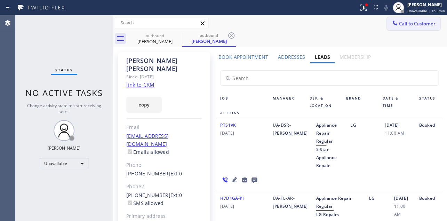
click at [404, 24] on span "Call to Customer" at bounding box center [417, 24] width 37 height 6
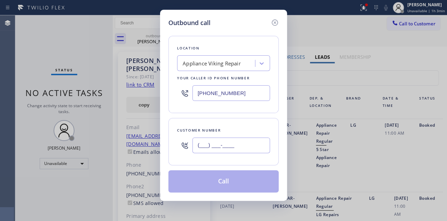
click at [196, 145] on input "(___) ___-____" at bounding box center [231, 145] width 78 height 16
paste input "760) 578-1908"
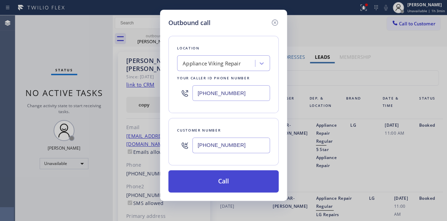
click at [239, 180] on button "Call" at bounding box center [223, 181] width 110 height 22
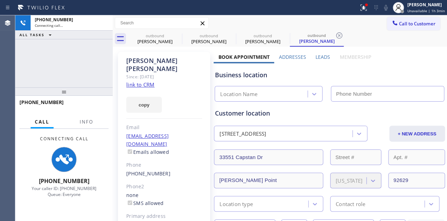
click at [315, 56] on label "Leads" at bounding box center [322, 57] width 15 height 7
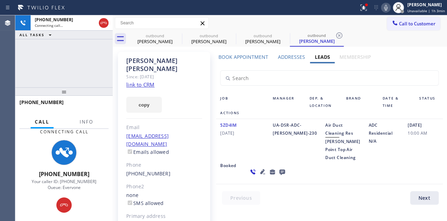
click at [310, 200] on div at bounding box center [333, 199] width 235 height 17
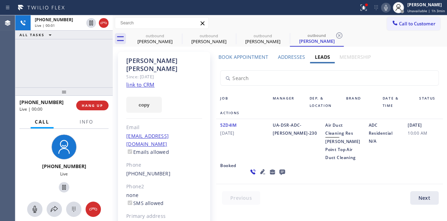
click at [284, 202] on div at bounding box center [333, 199] width 235 height 17
click at [280, 209] on div "Book Appointment Addresses Leads Membership Business location Appliance Viking …" at bounding box center [329, 162] width 231 height 217
click at [87, 106] on span "HANG UP" at bounding box center [92, 105] width 21 height 5
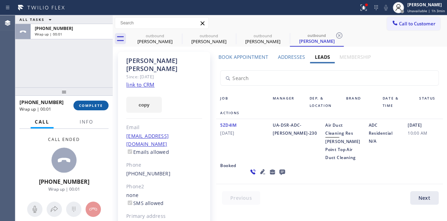
click at [93, 105] on span "COMPLETE" at bounding box center [91, 105] width 24 height 5
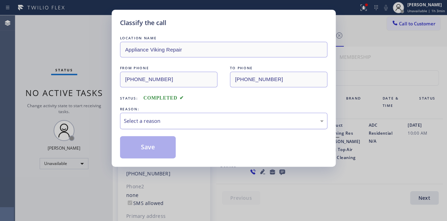
click at [203, 117] on div "Select a reason" at bounding box center [224, 121] width 200 height 8
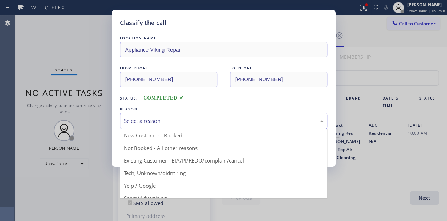
drag, startPoint x: 161, startPoint y: 145, endPoint x: 156, endPoint y: 147, distance: 5.3
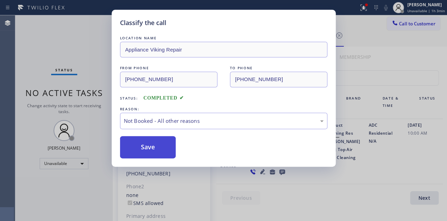
click at [153, 147] on button "Save" at bounding box center [148, 147] width 56 height 22
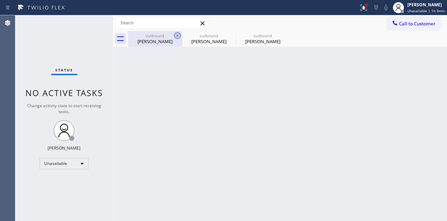
click at [176, 36] on icon at bounding box center [177, 35] width 8 height 8
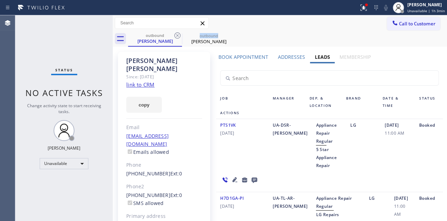
click at [176, 36] on icon at bounding box center [177, 35] width 8 height 8
click at [0, 0] on icon at bounding box center [0, 0] width 0 height 0
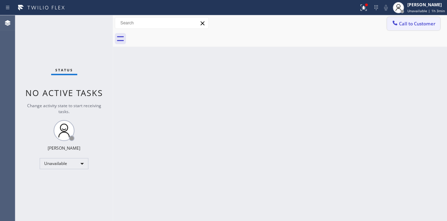
click at [392, 26] on icon at bounding box center [394, 22] width 7 height 7
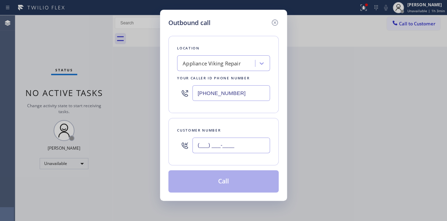
click at [197, 146] on input "(___) ___-____" at bounding box center [231, 145] width 78 height 16
paste input "347) 552-5807"
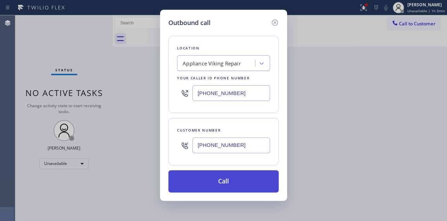
type input "[PHONE_NUMBER]"
click at [222, 181] on button "Call" at bounding box center [223, 181] width 110 height 22
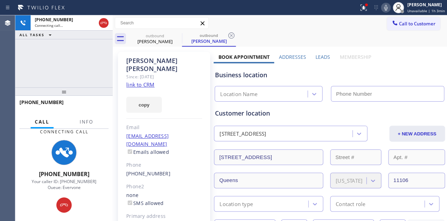
type input "[PHONE_NUMBER]"
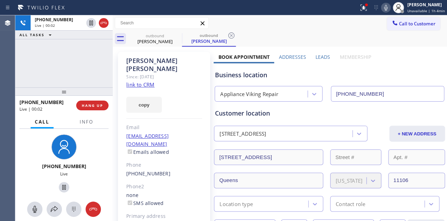
click at [320, 57] on label "Leads" at bounding box center [322, 57] width 15 height 7
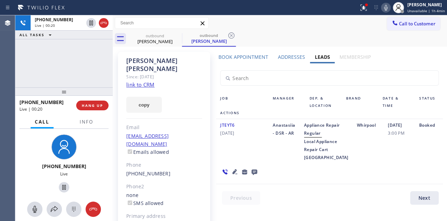
click at [232, 174] on icon at bounding box center [234, 171] width 5 height 5
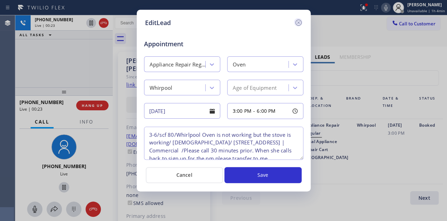
click at [298, 21] on icon at bounding box center [298, 22] width 8 height 8
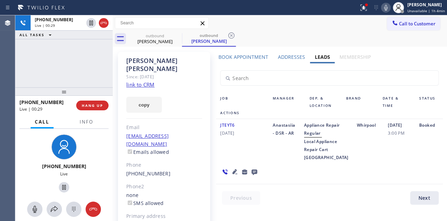
click at [230, 161] on div "JTEYT6 [DATE]" at bounding box center [242, 141] width 53 height 40
click at [236, 160] on div "JTEYT6 [DATE]" at bounding box center [242, 141] width 53 height 40
click at [232, 174] on icon at bounding box center [234, 171] width 5 height 5
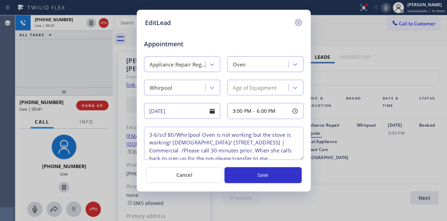
click at [298, 22] on icon at bounding box center [298, 22] width 6 height 6
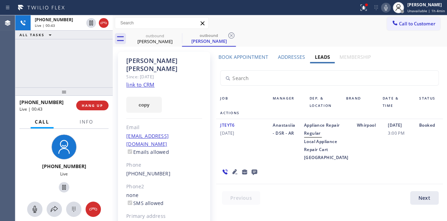
click at [226, 157] on div "JTEYT6 [DATE]" at bounding box center [242, 141] width 53 height 40
click at [219, 155] on div "JTEYT6 [DATE]" at bounding box center [242, 141] width 53 height 40
click at [238, 157] on div "JTEYT6 [DATE]" at bounding box center [242, 141] width 53 height 40
click at [89, 104] on span "HANG UP" at bounding box center [92, 105] width 21 height 5
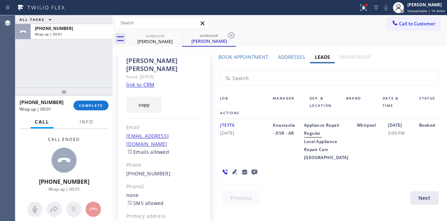
drag, startPoint x: 94, startPoint y: 104, endPoint x: 82, endPoint y: 93, distance: 16.2
click at [93, 104] on span "COMPLETE" at bounding box center [91, 105] width 24 height 5
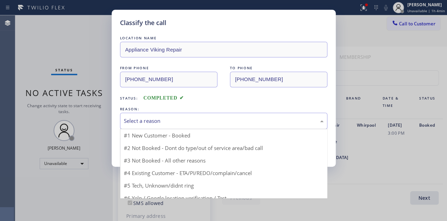
click at [170, 120] on div "Select a reason" at bounding box center [224, 121] width 200 height 8
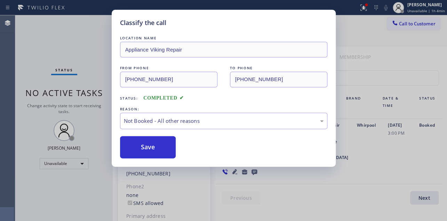
click at [147, 150] on button "Save" at bounding box center [148, 147] width 56 height 22
